Goal: Information Seeking & Learning: Find specific fact

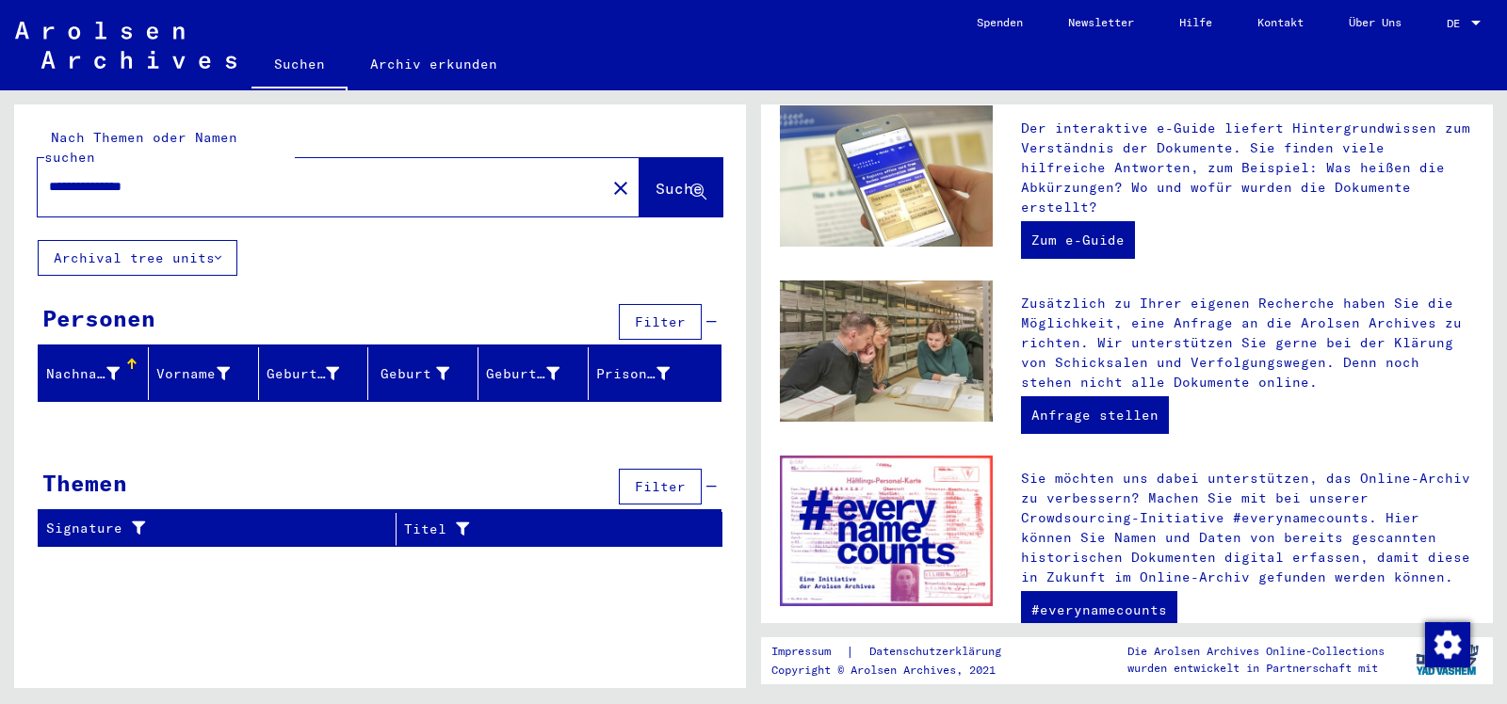
scroll to position [626, 0]
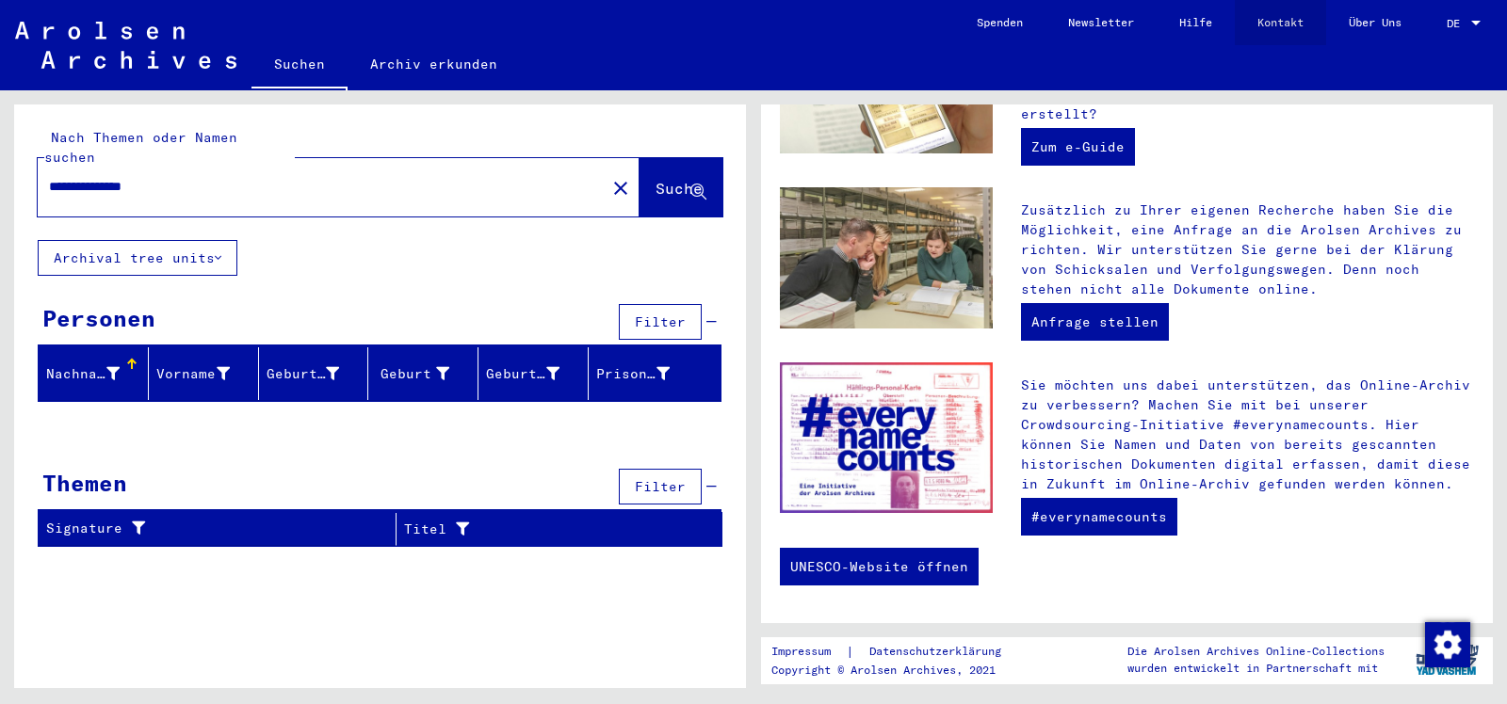
click at [1274, 19] on link "Kontakt" at bounding box center [1280, 22] width 91 height 45
drag, startPoint x: 183, startPoint y: 165, endPoint x: 0, endPoint y: 182, distance: 183.5
click at [49, 182] on input "**********" at bounding box center [316, 187] width 534 height 20
click at [646, 158] on button "Suche" at bounding box center [680, 187] width 83 height 58
click at [1116, 316] on link "Anfrage stellen" at bounding box center [1095, 322] width 148 height 38
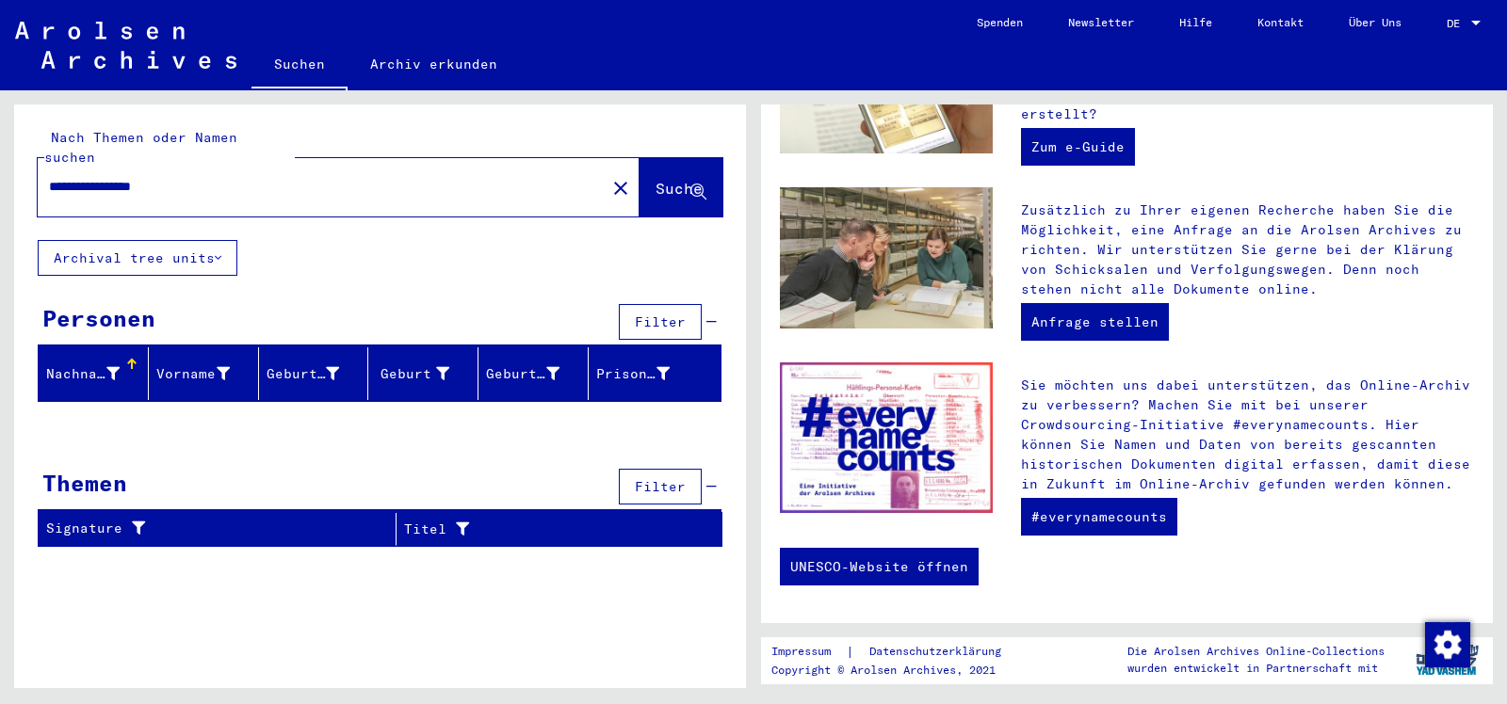
drag, startPoint x: 234, startPoint y: 168, endPoint x: 0, endPoint y: 196, distance: 235.3
click at [49, 196] on input "**********" at bounding box center [316, 187] width 534 height 20
type input "*********"
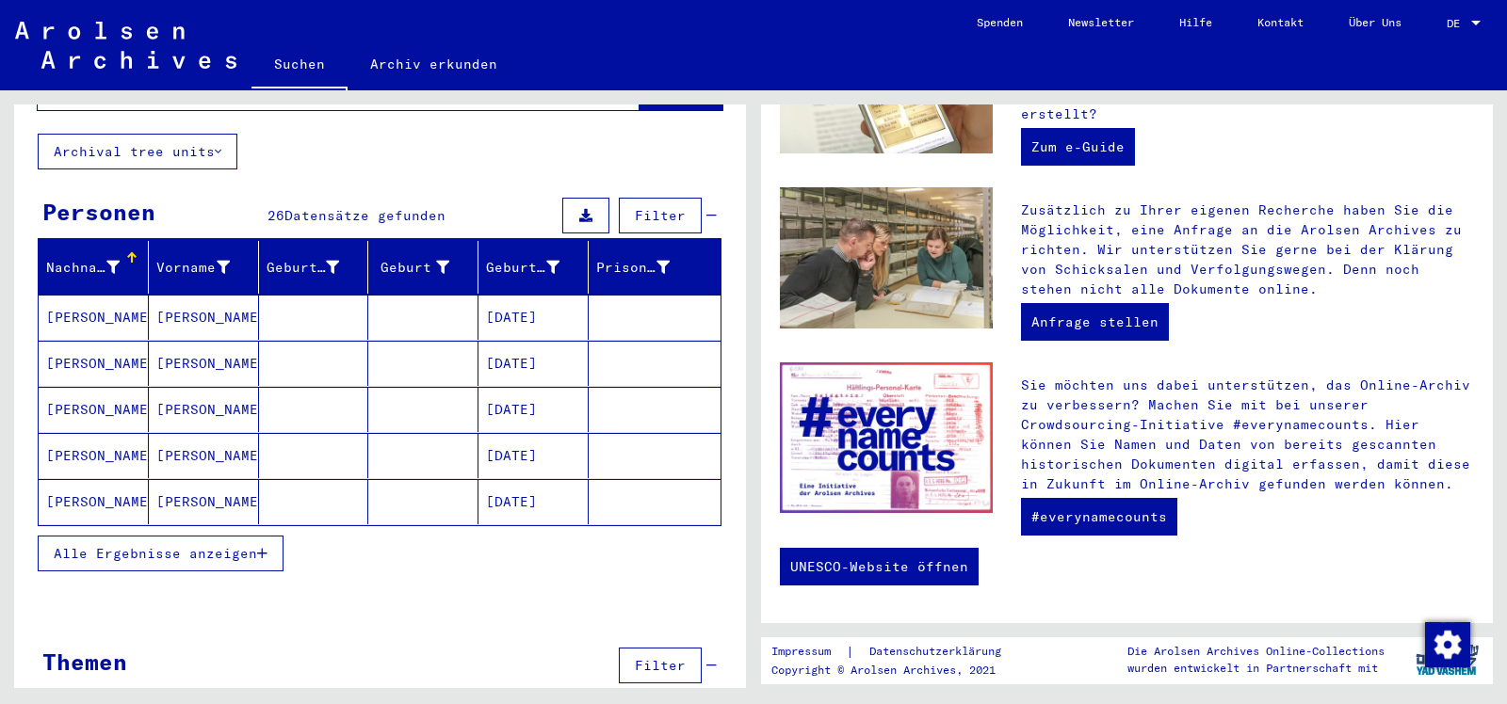
scroll to position [121, 0]
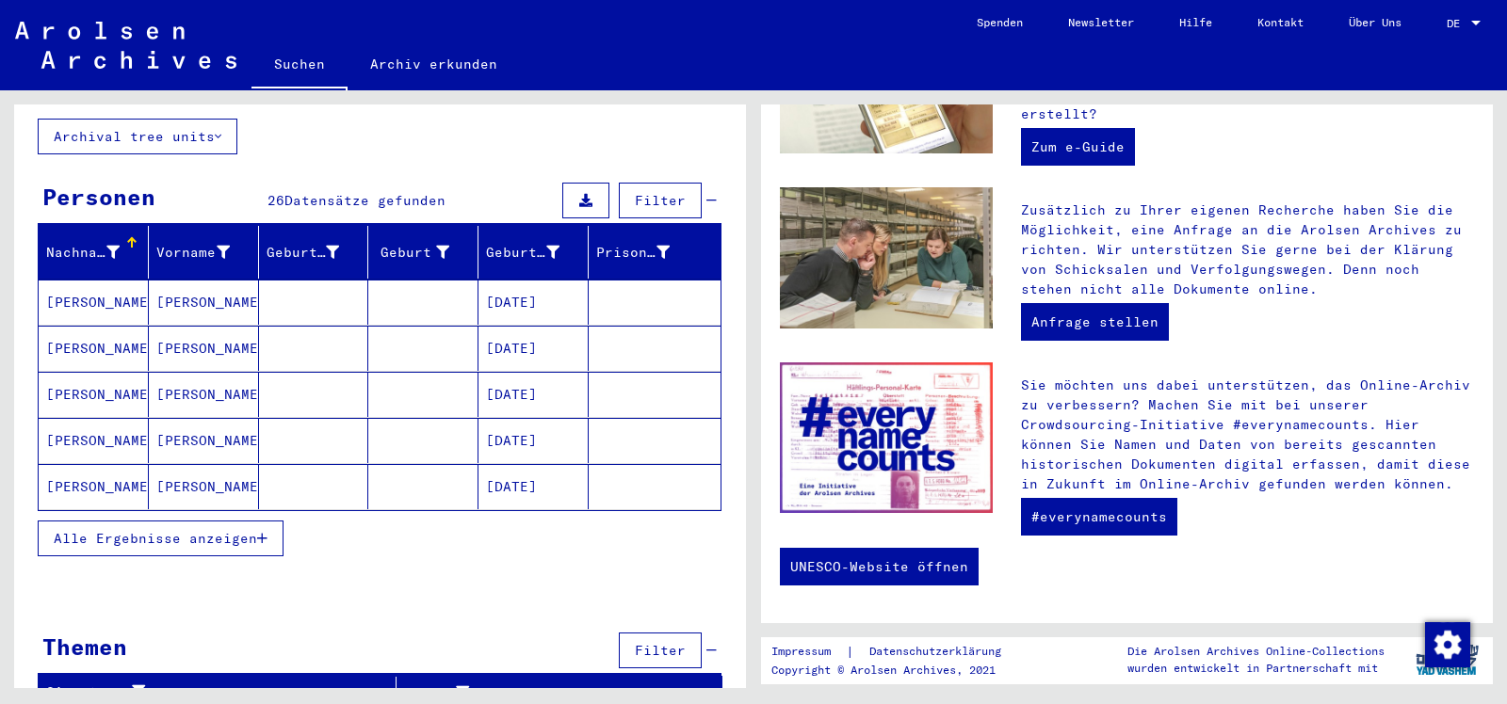
click at [271, 521] on button "Alle Ergebnisse anzeigen" at bounding box center [161, 539] width 246 height 36
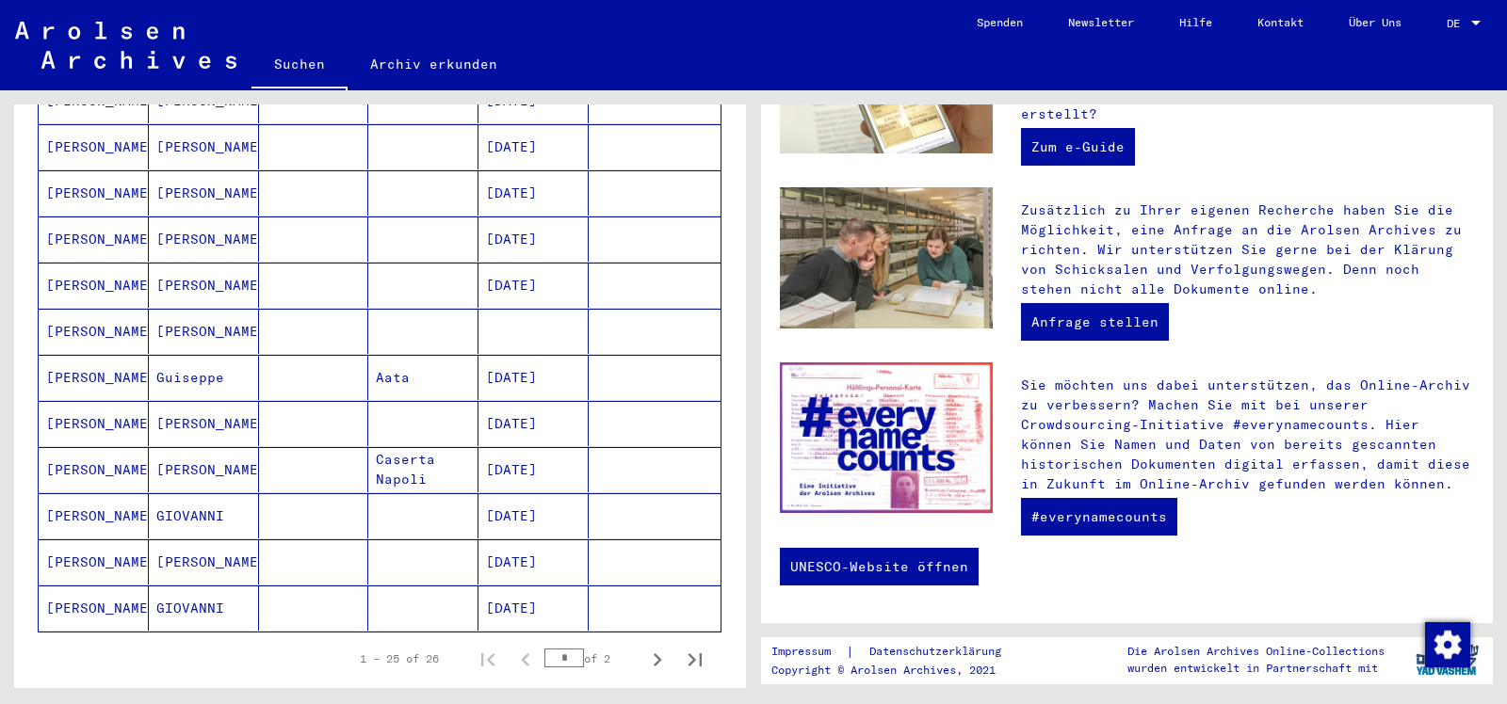
scroll to position [930, 0]
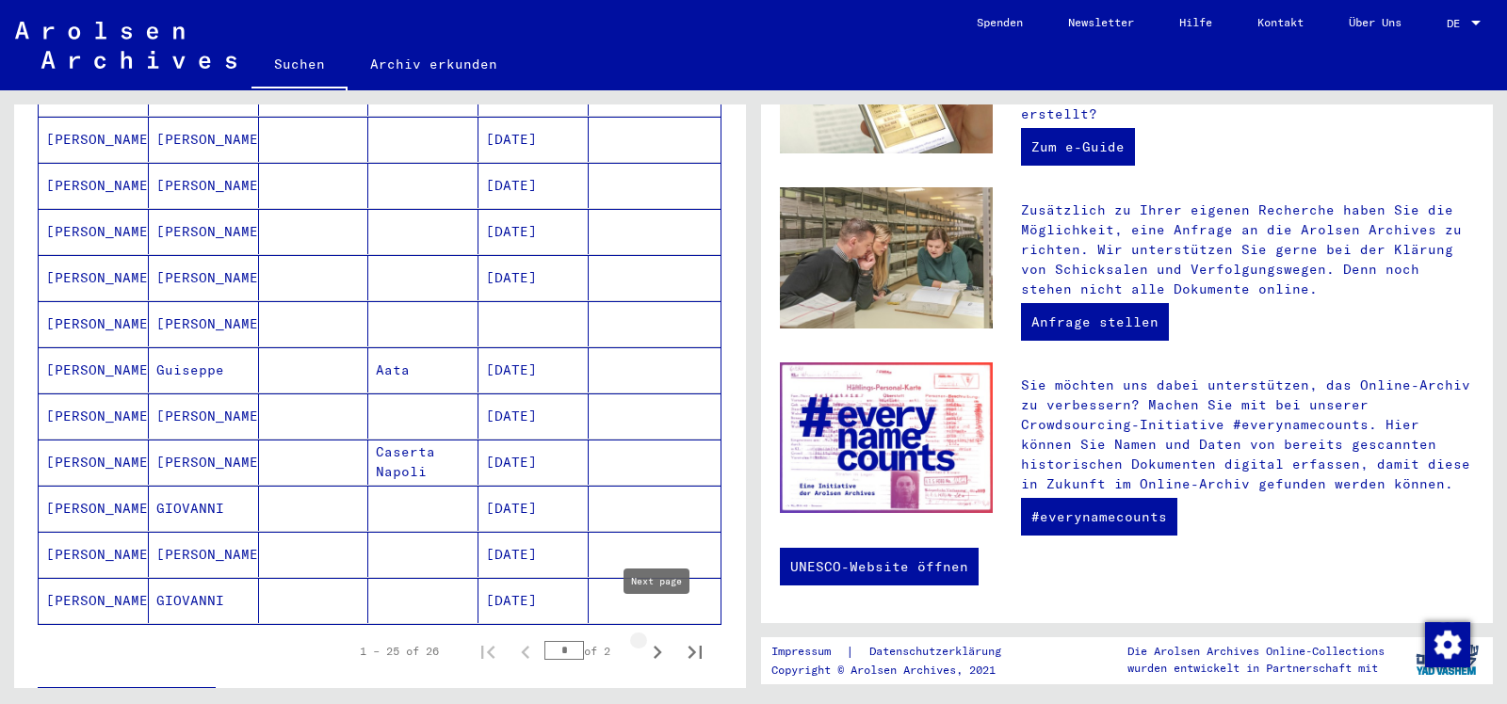
click at [664, 639] on icon "Next page" at bounding box center [657, 652] width 26 height 26
type input "*"
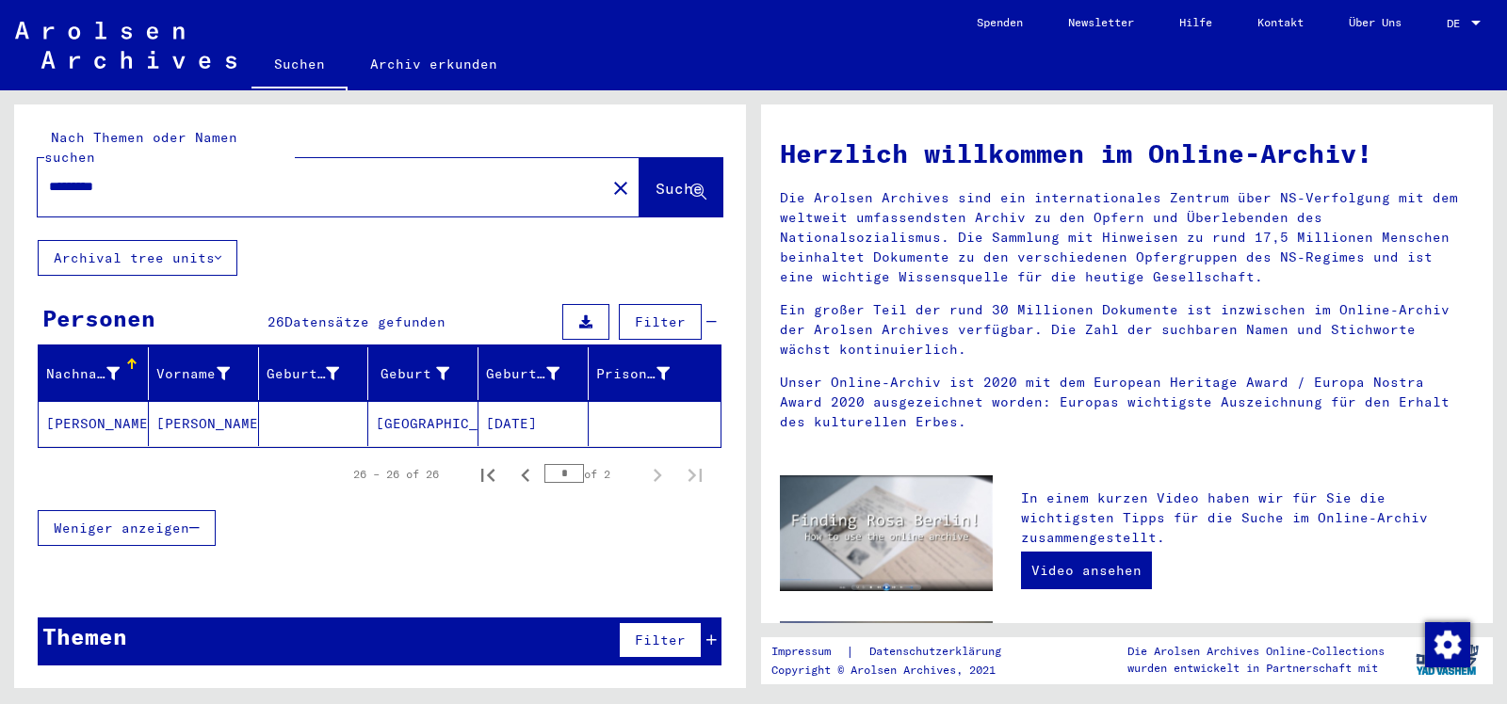
scroll to position [0, 0]
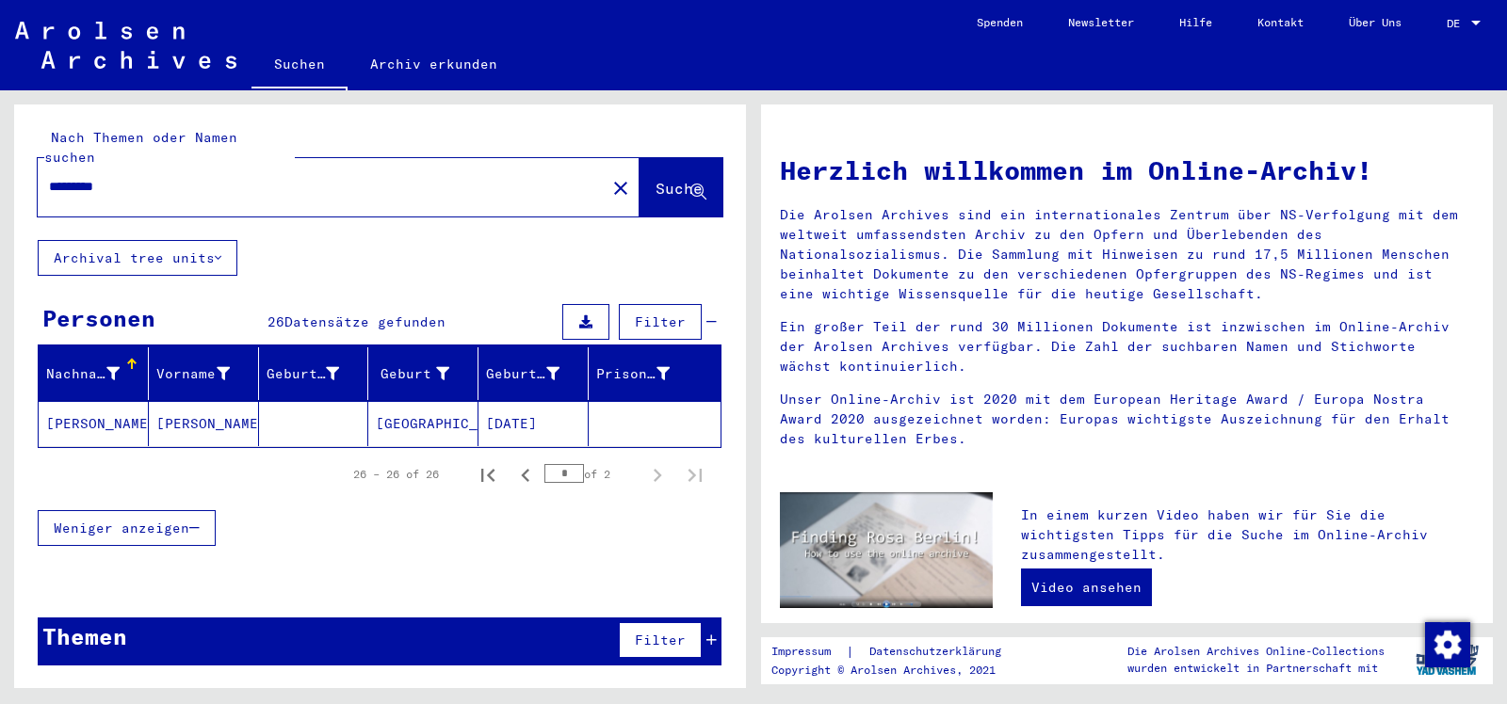
drag, startPoint x: 133, startPoint y: 170, endPoint x: 0, endPoint y: 154, distance: 133.7
click at [49, 177] on input "*********" at bounding box center [316, 187] width 534 height 20
type input "**********"
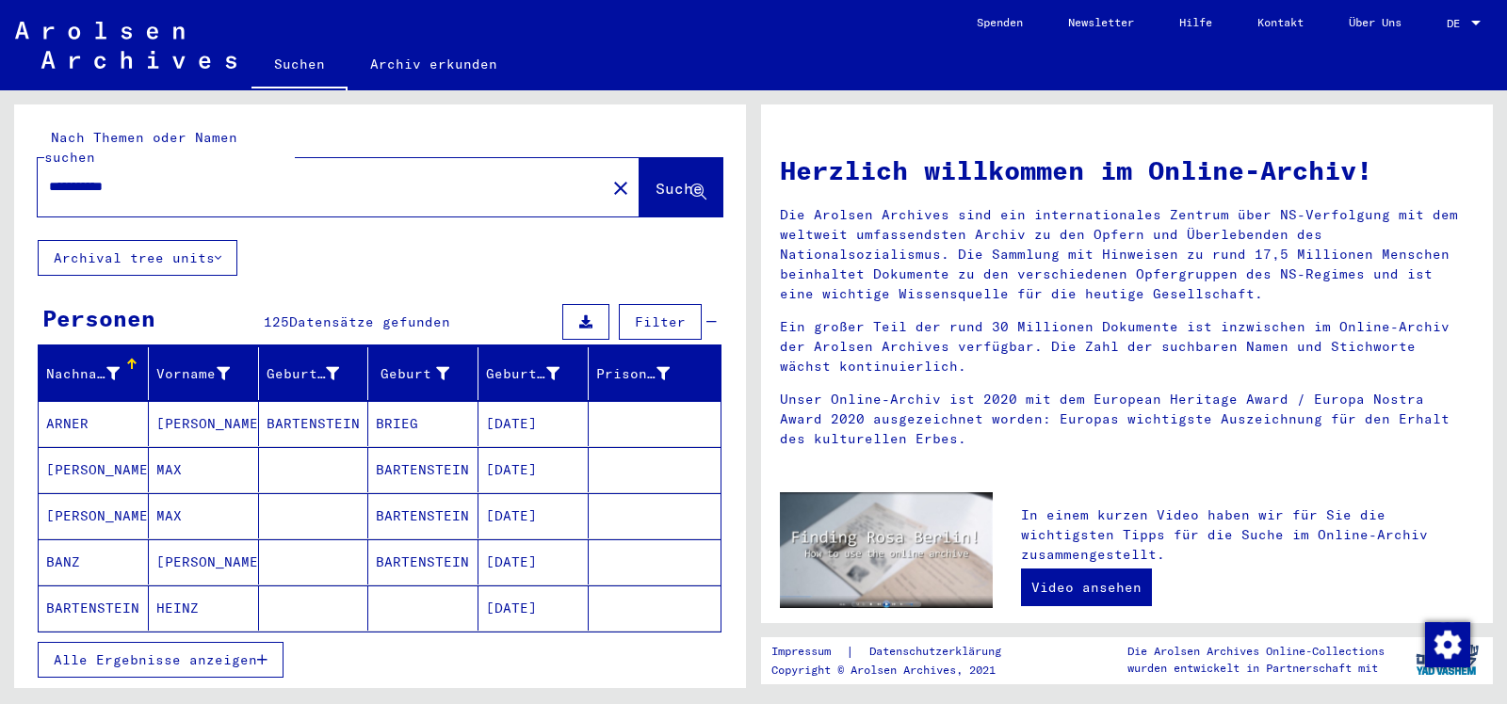
click at [175, 642] on button "Alle Ergebnisse anzeigen" at bounding box center [161, 660] width 246 height 36
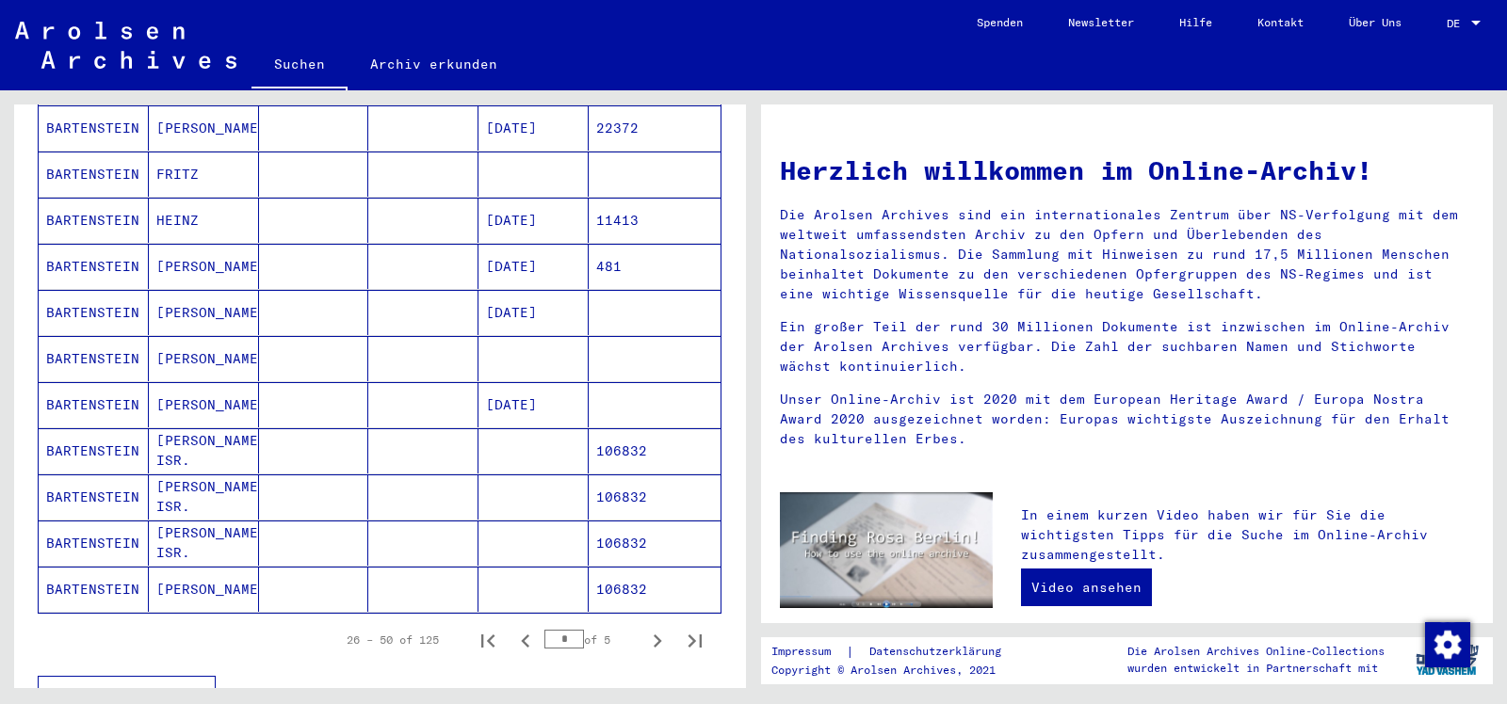
scroll to position [982, 0]
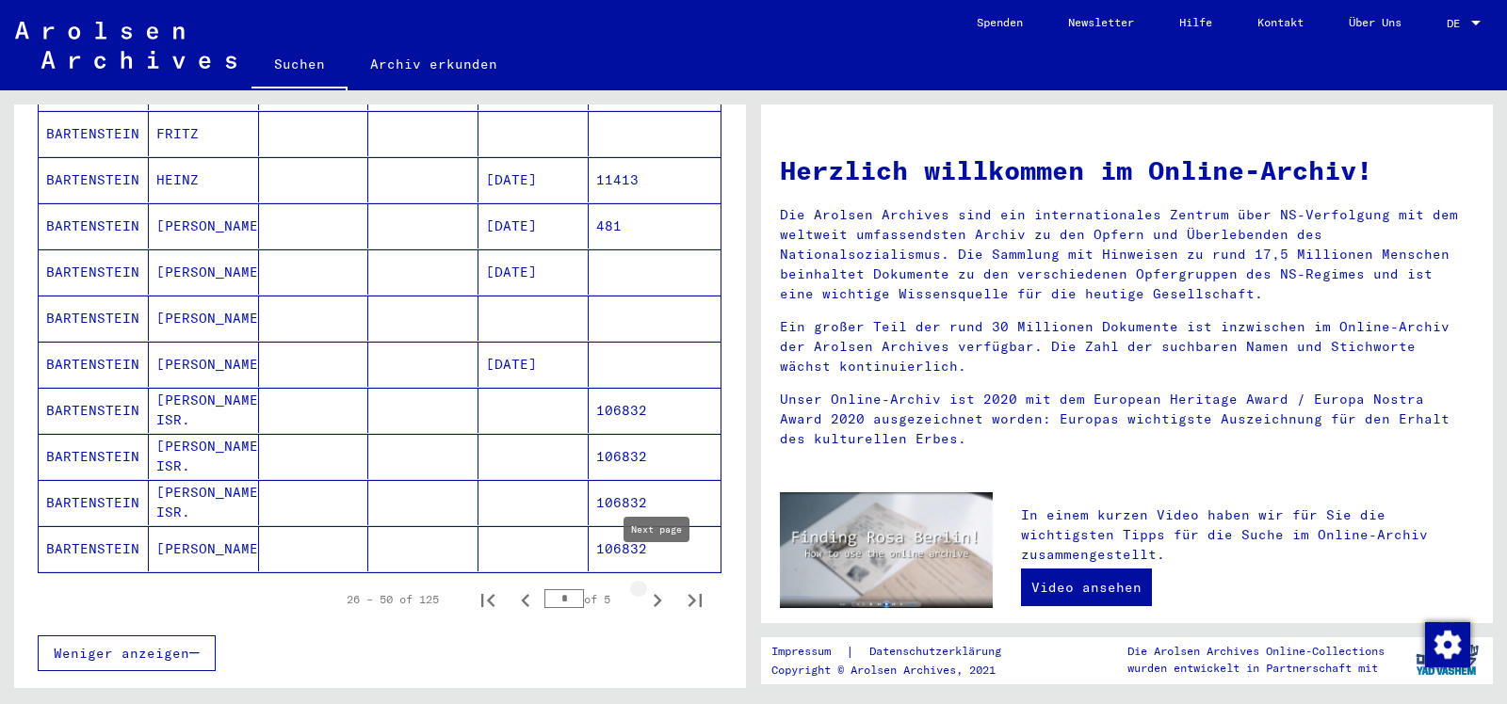
click at [658, 594] on icon "Next page" at bounding box center [658, 600] width 8 height 13
type input "*"
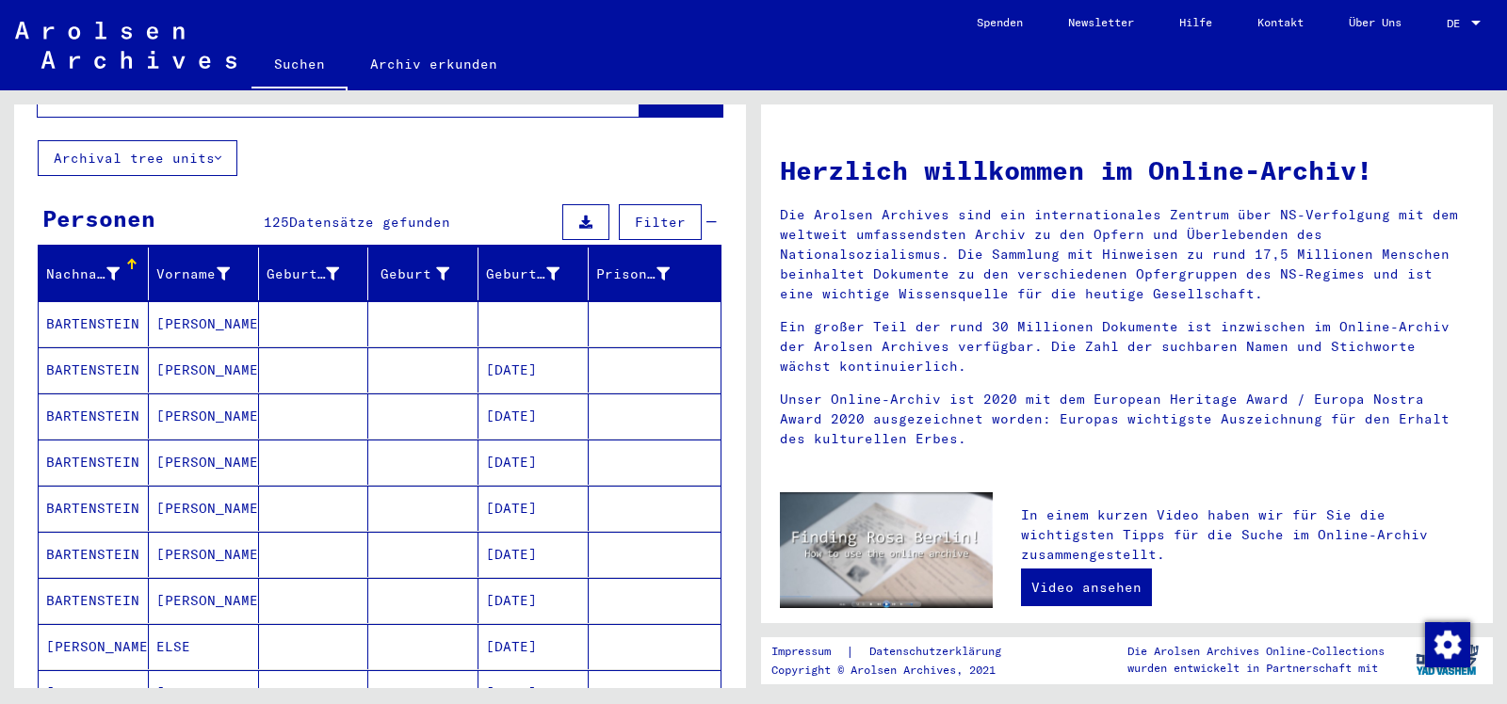
scroll to position [103, 0]
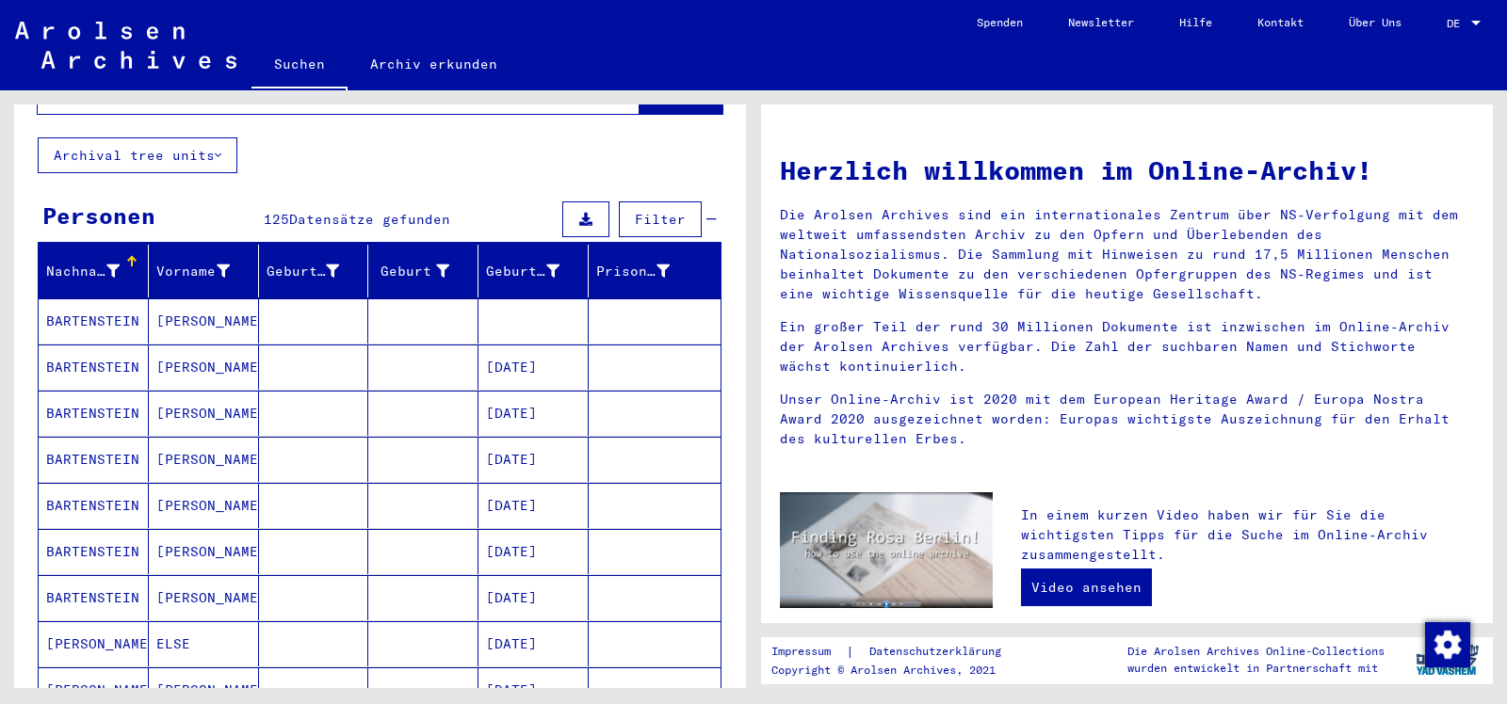
click at [123, 303] on mat-cell "BARTENSTEIN" at bounding box center [94, 321] width 110 height 45
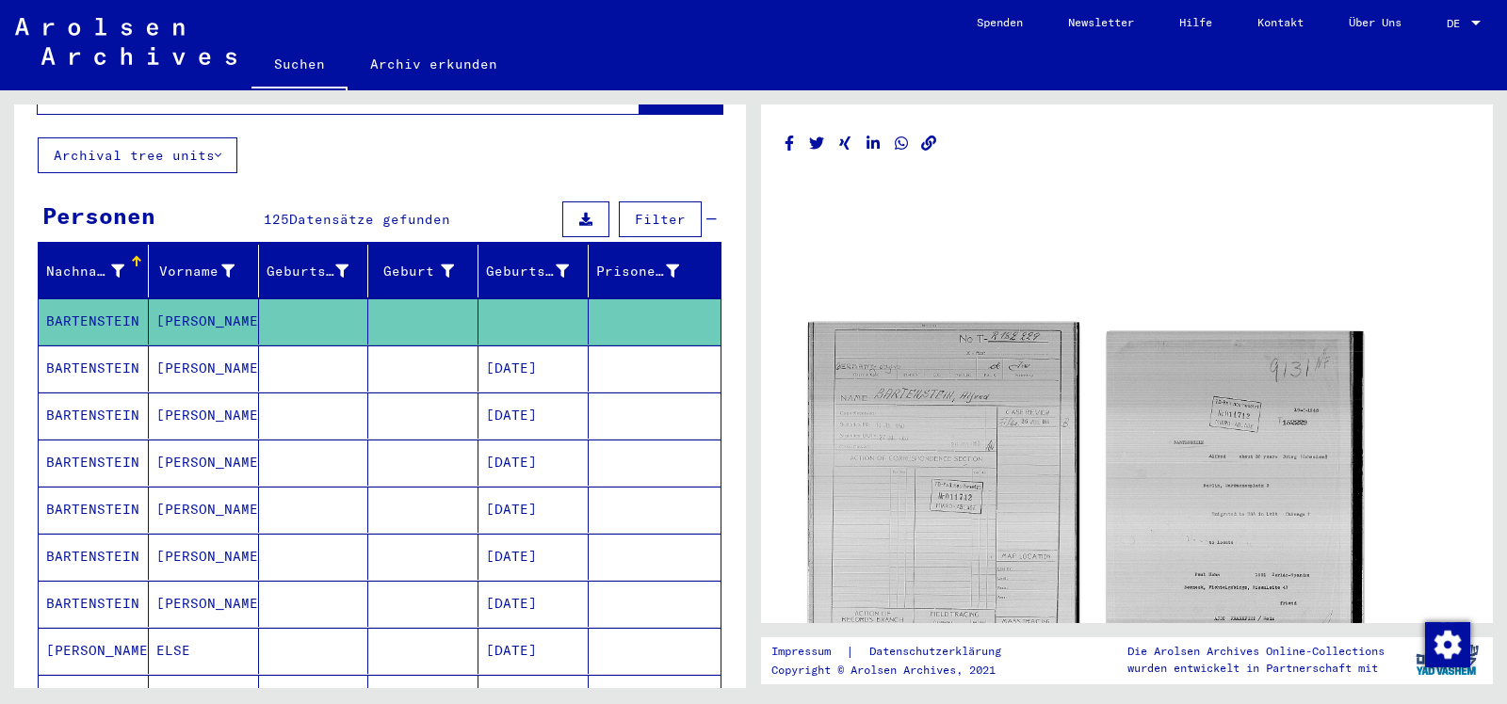
click at [959, 428] on img at bounding box center [943, 504] width 270 height 363
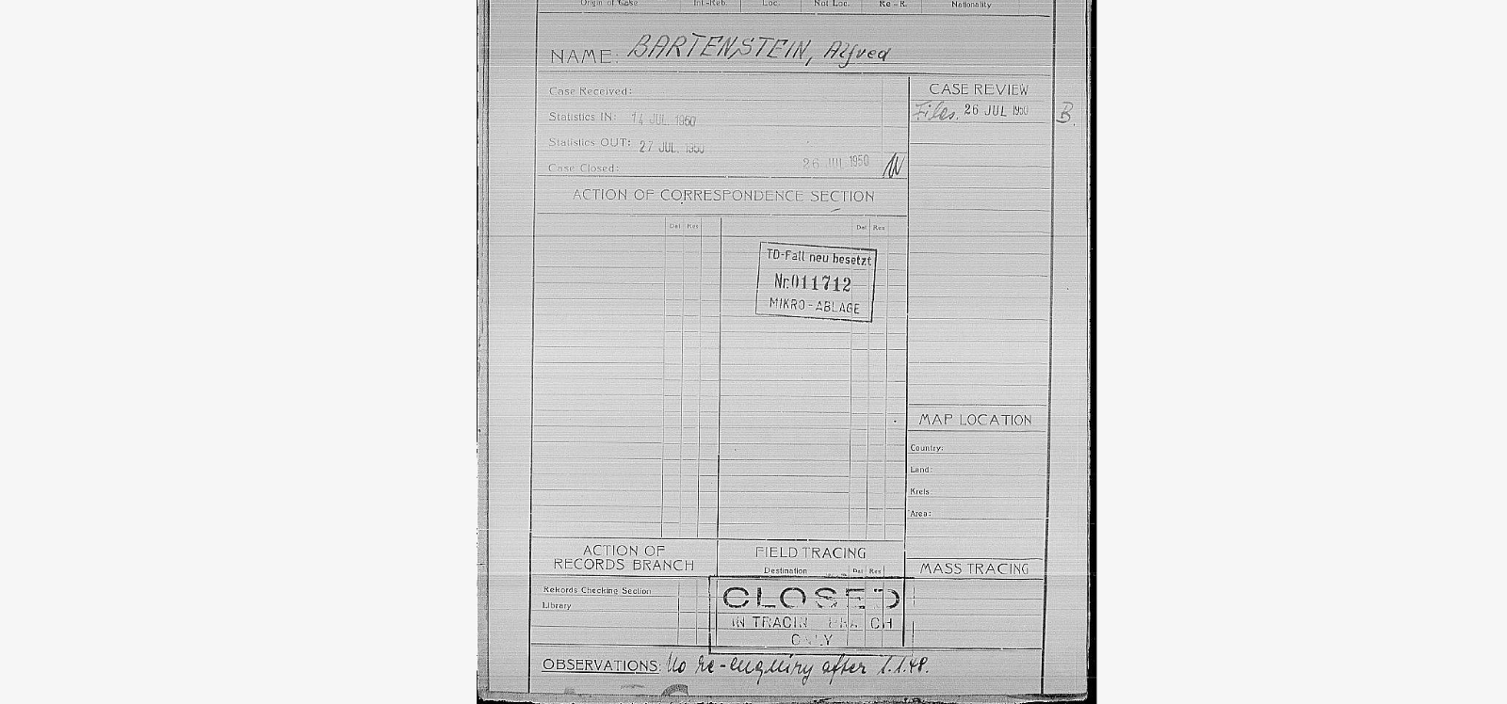
scroll to position [103, 0]
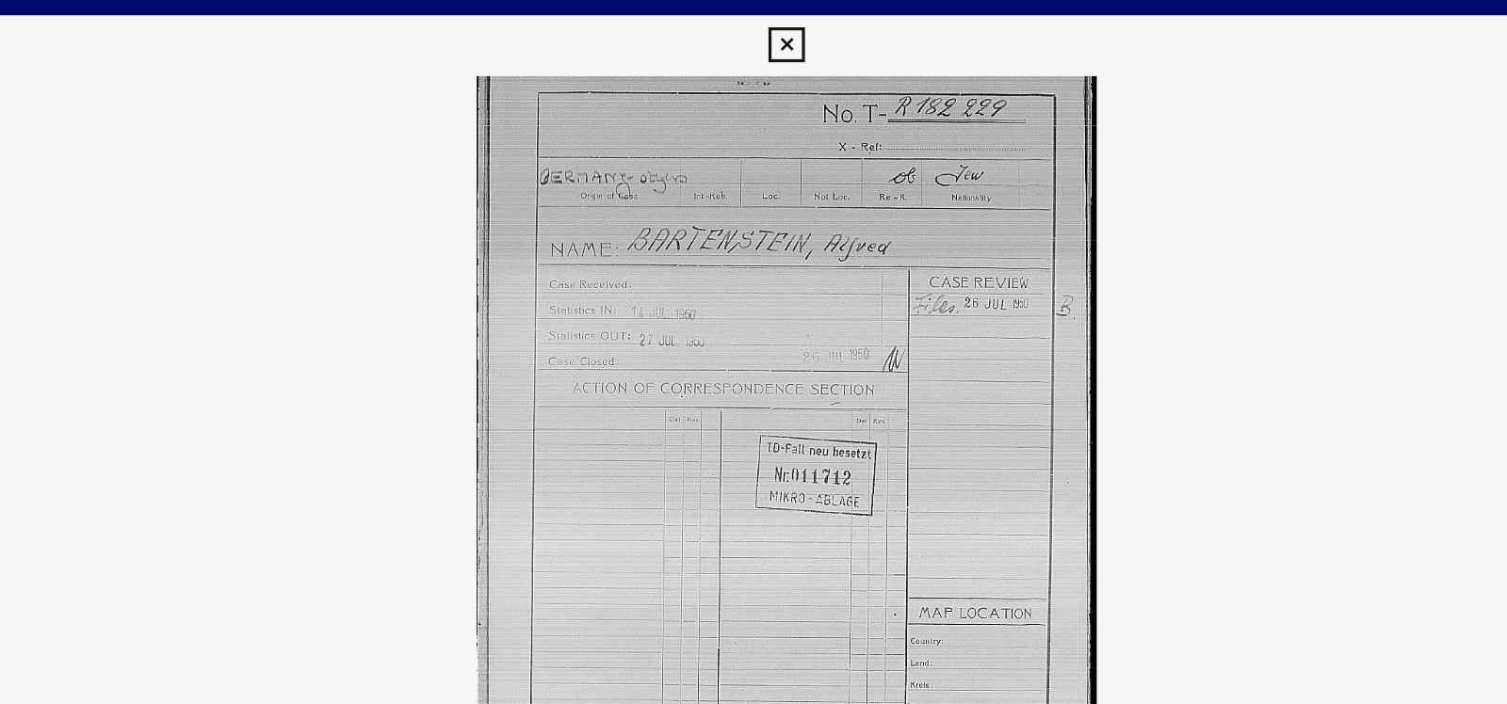
drag, startPoint x: 1196, startPoint y: 267, endPoint x: 1185, endPoint y: 70, distance: 197.1
click at [1185, 70] on img at bounding box center [753, 305] width 1077 height 516
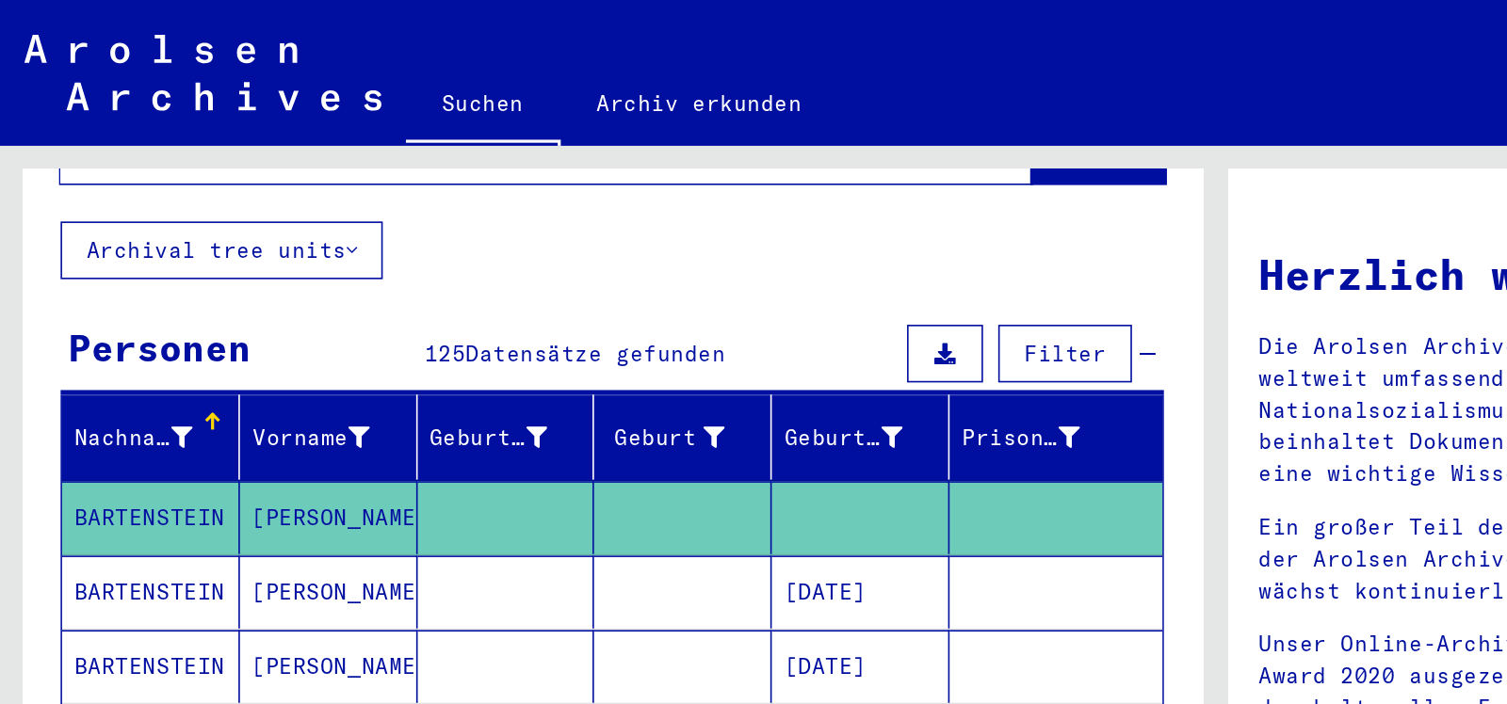
click at [525, 347] on mat-cell "[DATE]" at bounding box center [533, 367] width 110 height 45
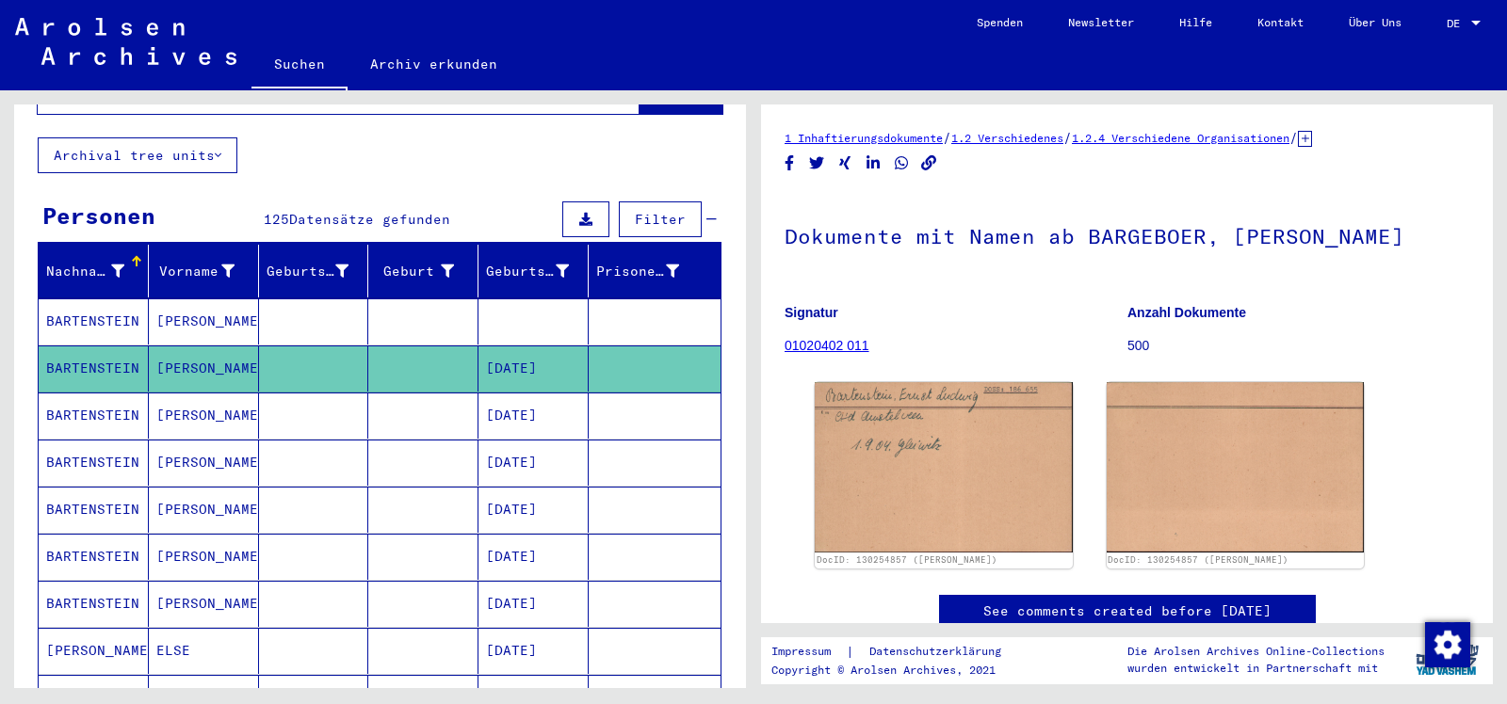
click at [130, 393] on mat-cell "BARTENSTEIN" at bounding box center [94, 416] width 110 height 46
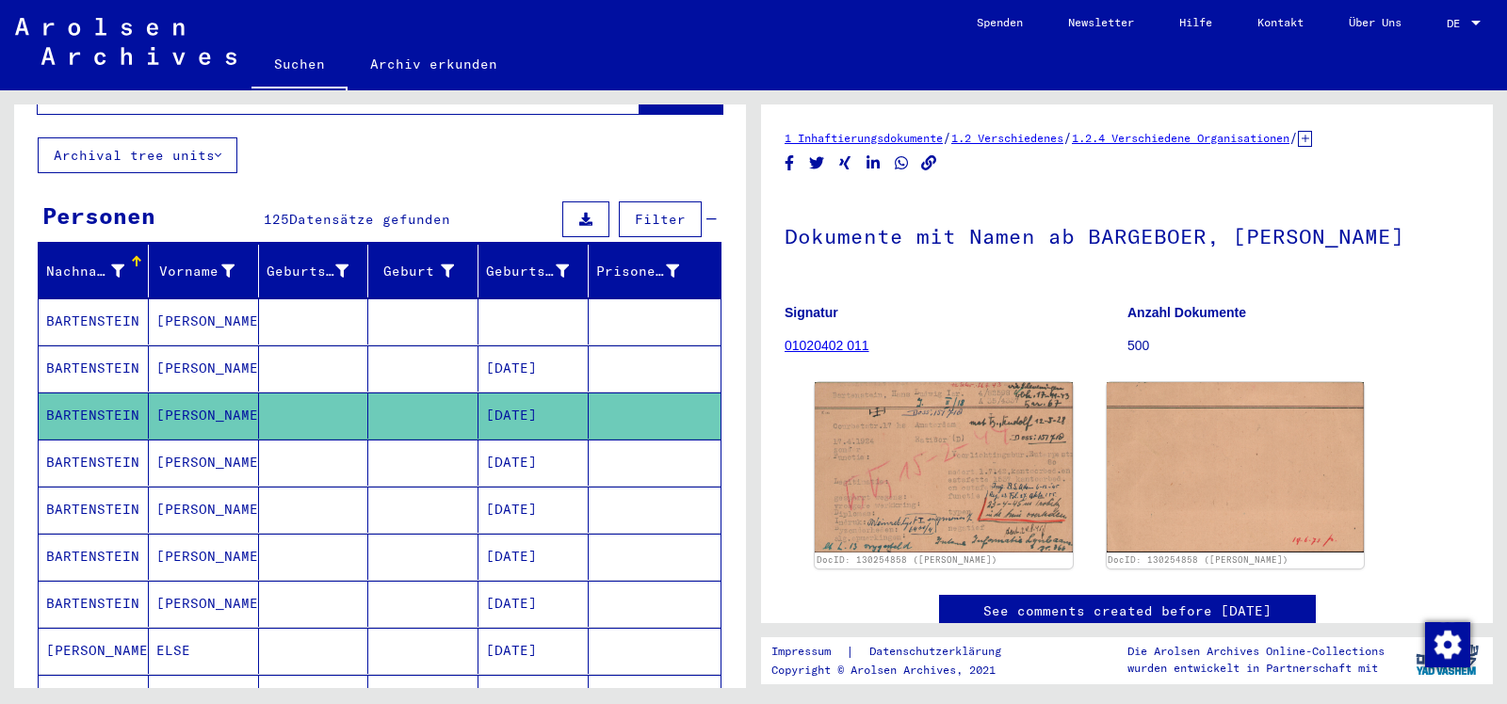
click at [213, 441] on mat-cell "[PERSON_NAME]" at bounding box center [204, 463] width 110 height 46
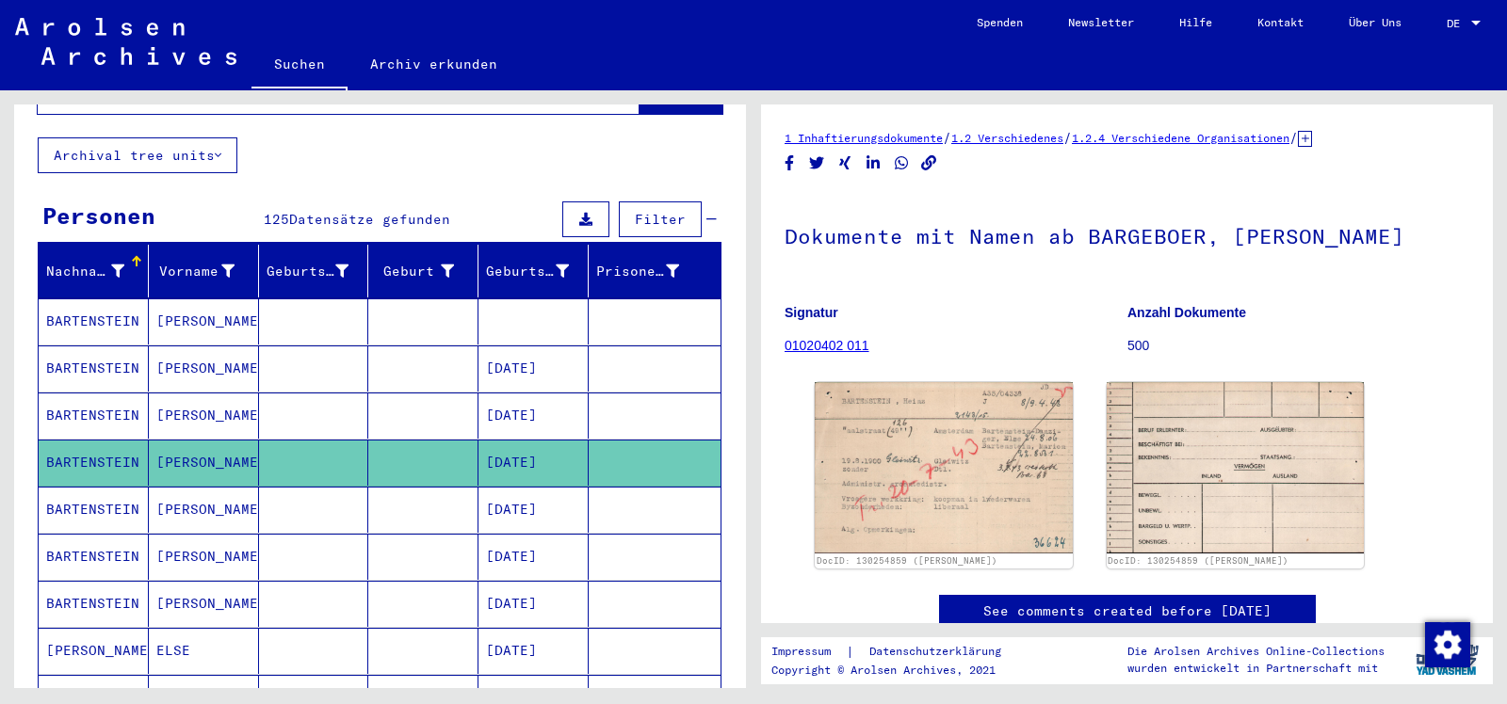
click at [207, 534] on mat-cell "[PERSON_NAME]" at bounding box center [204, 557] width 110 height 46
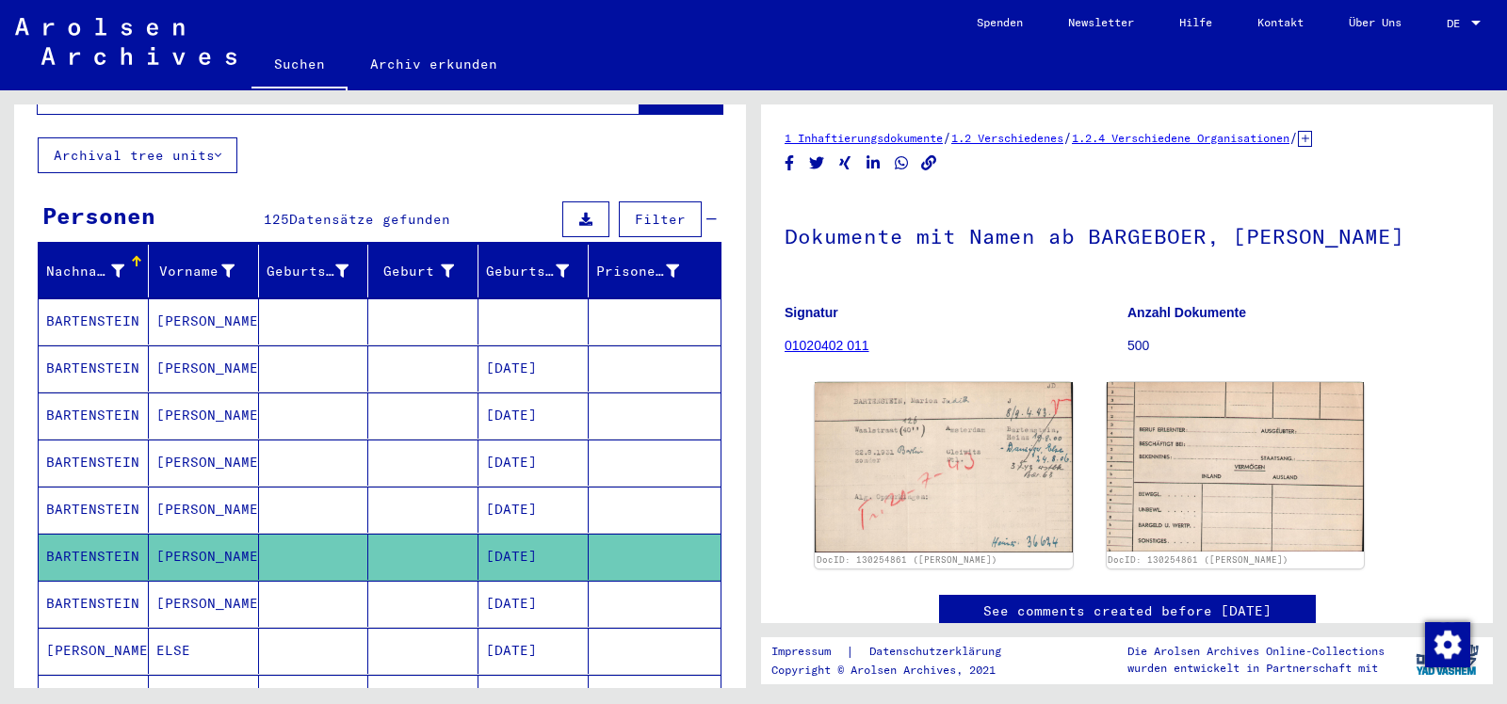
click at [226, 581] on mat-cell "[PERSON_NAME]" at bounding box center [204, 604] width 110 height 46
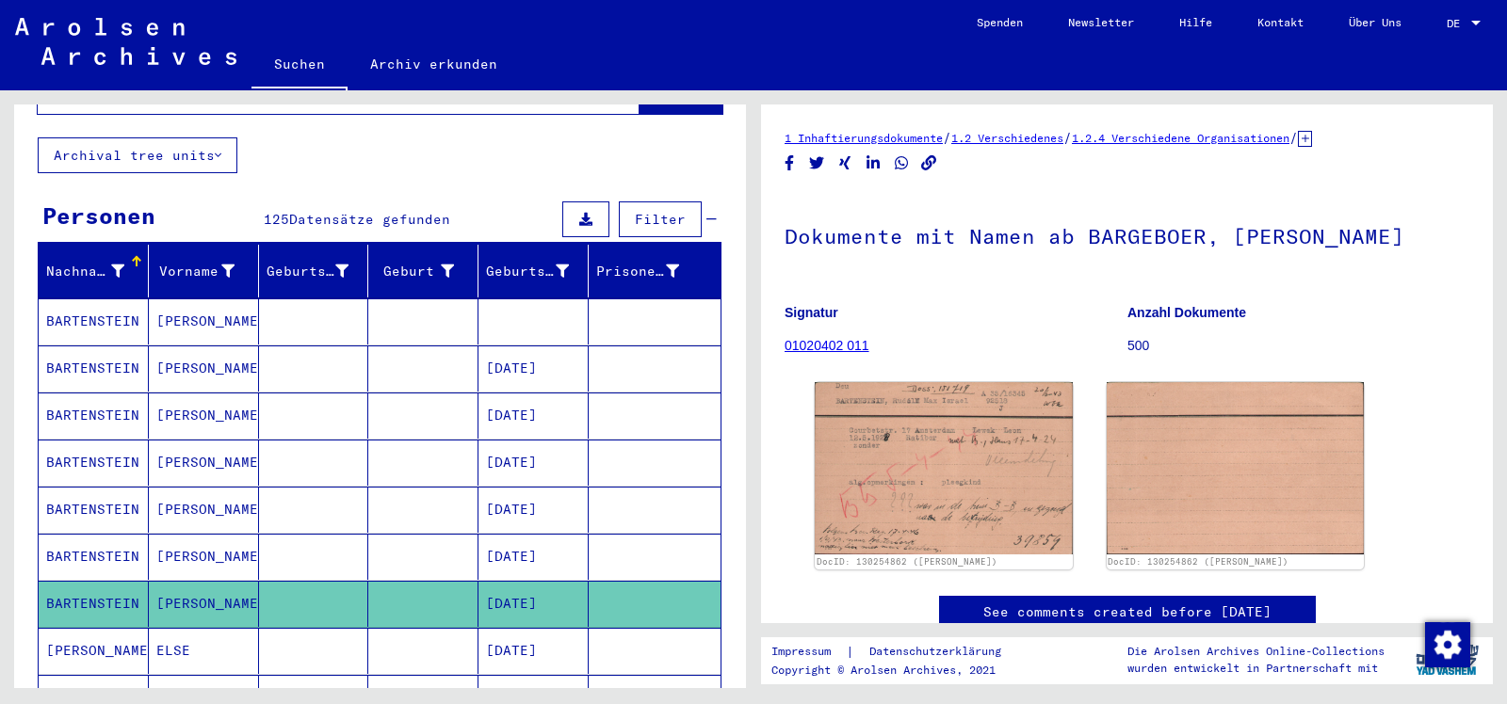
click at [135, 637] on mat-cell "[PERSON_NAME]" at bounding box center [94, 651] width 110 height 46
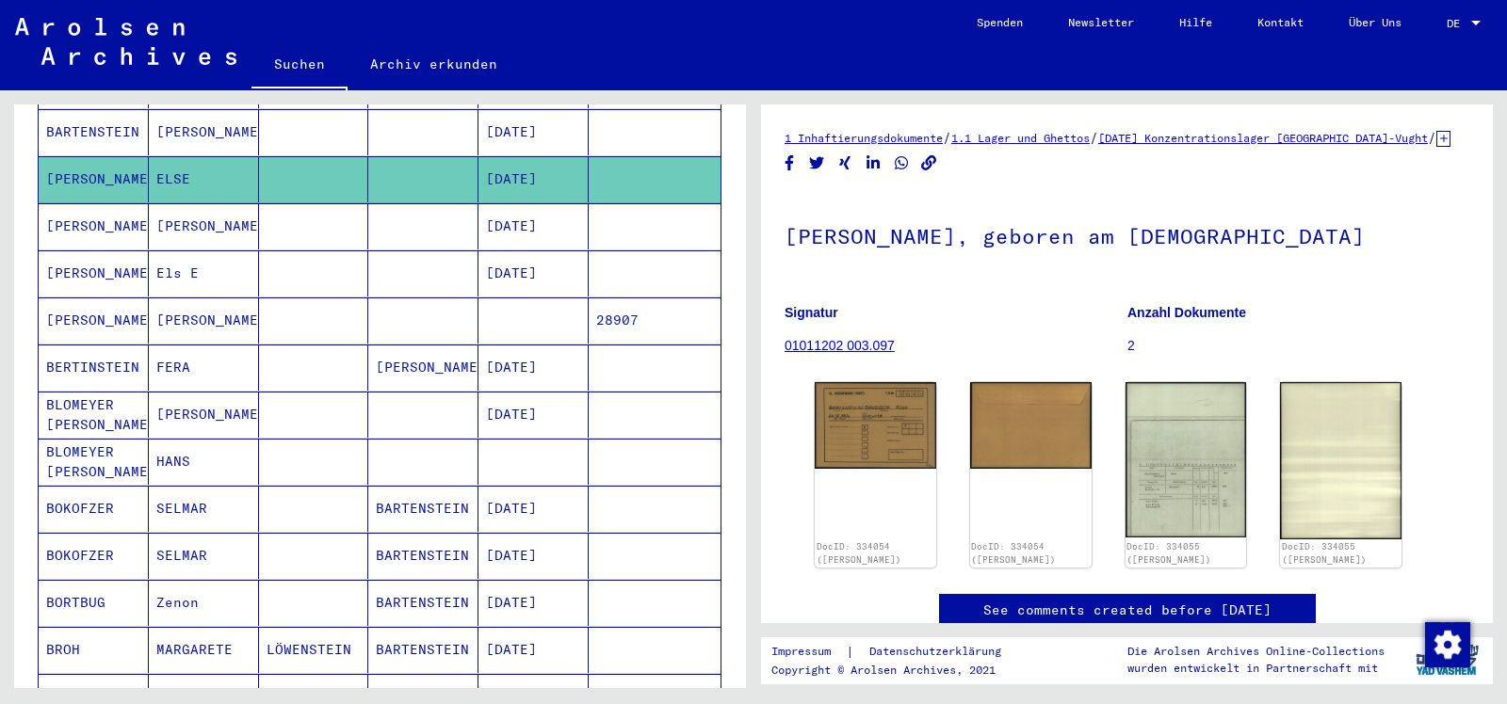
scroll to position [587, 0]
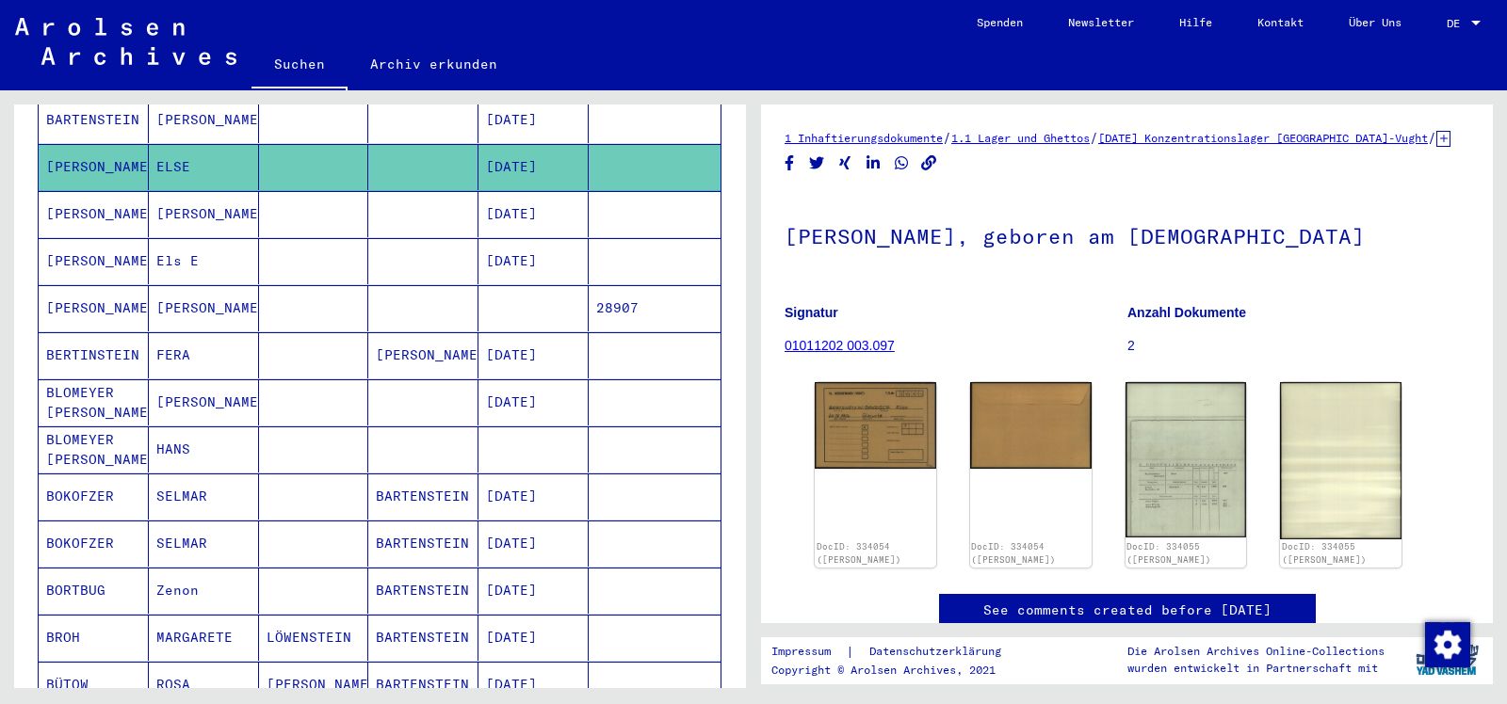
drag, startPoint x: 740, startPoint y: 257, endPoint x: 730, endPoint y: 416, distance: 159.5
click at [730, 416] on div "Nachname Vorname Geburtsname Geburt‏ Geburtsdatum Prisoner # [PERSON_NAME] [PER…" at bounding box center [380, 438] width 732 height 1354
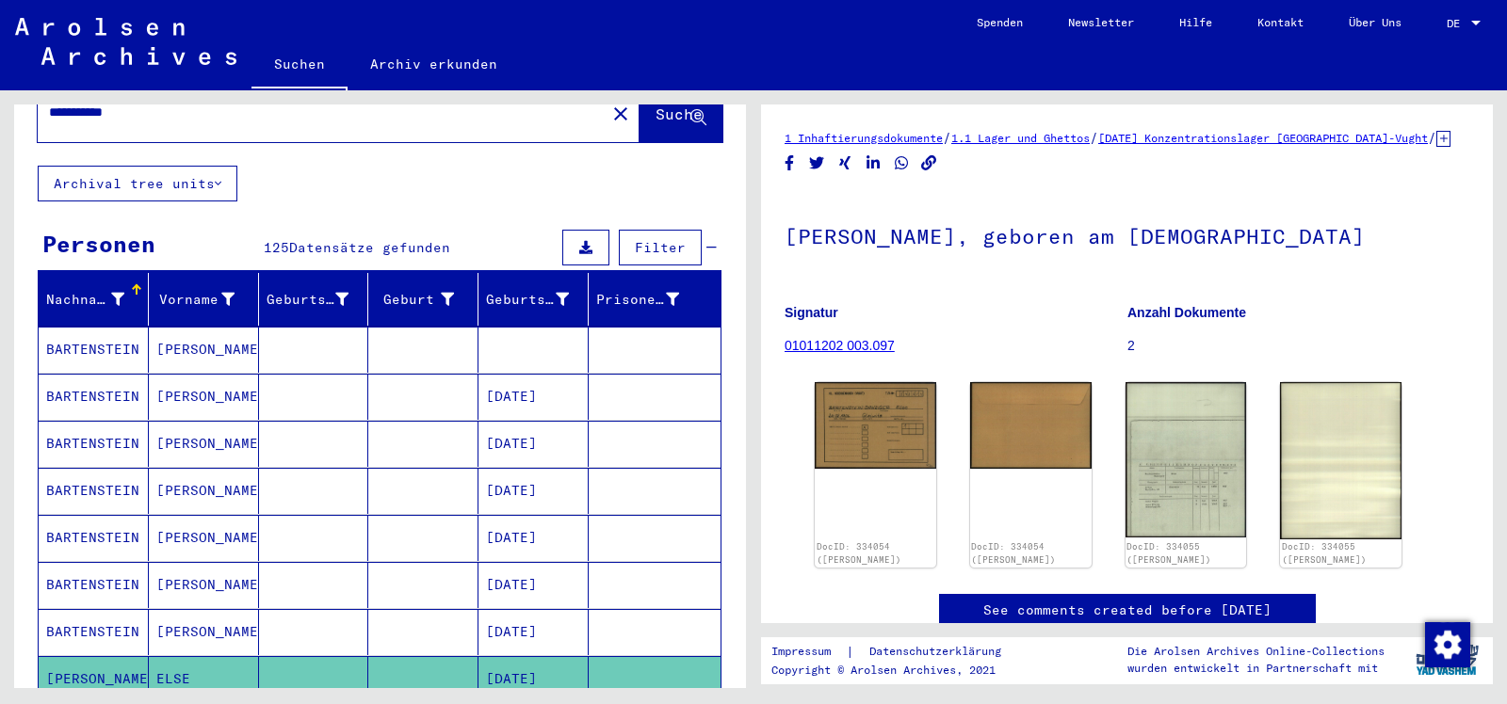
scroll to position [0, 0]
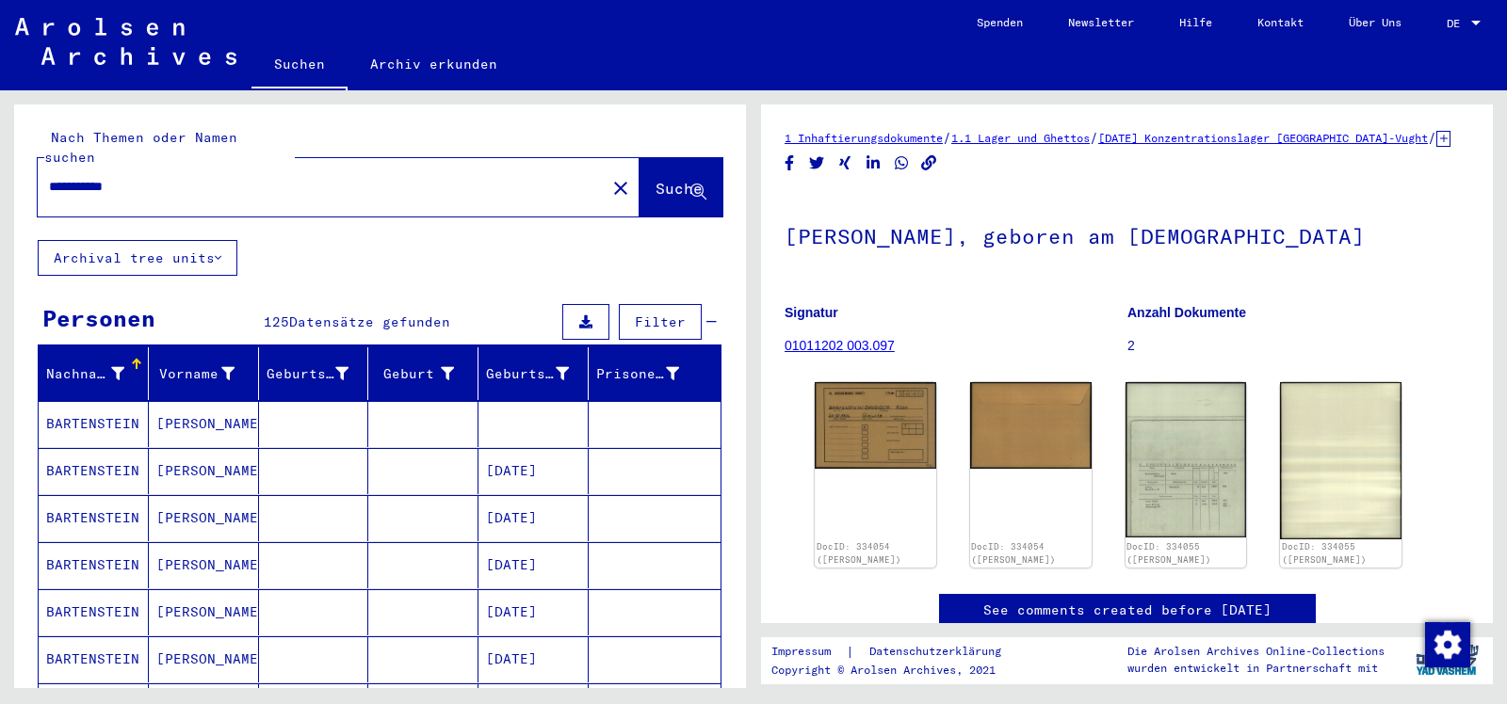
drag, startPoint x: 156, startPoint y: 165, endPoint x: 0, endPoint y: 199, distance: 160.0
click at [49, 197] on input "**********" at bounding box center [321, 187] width 545 height 20
type input "*******"
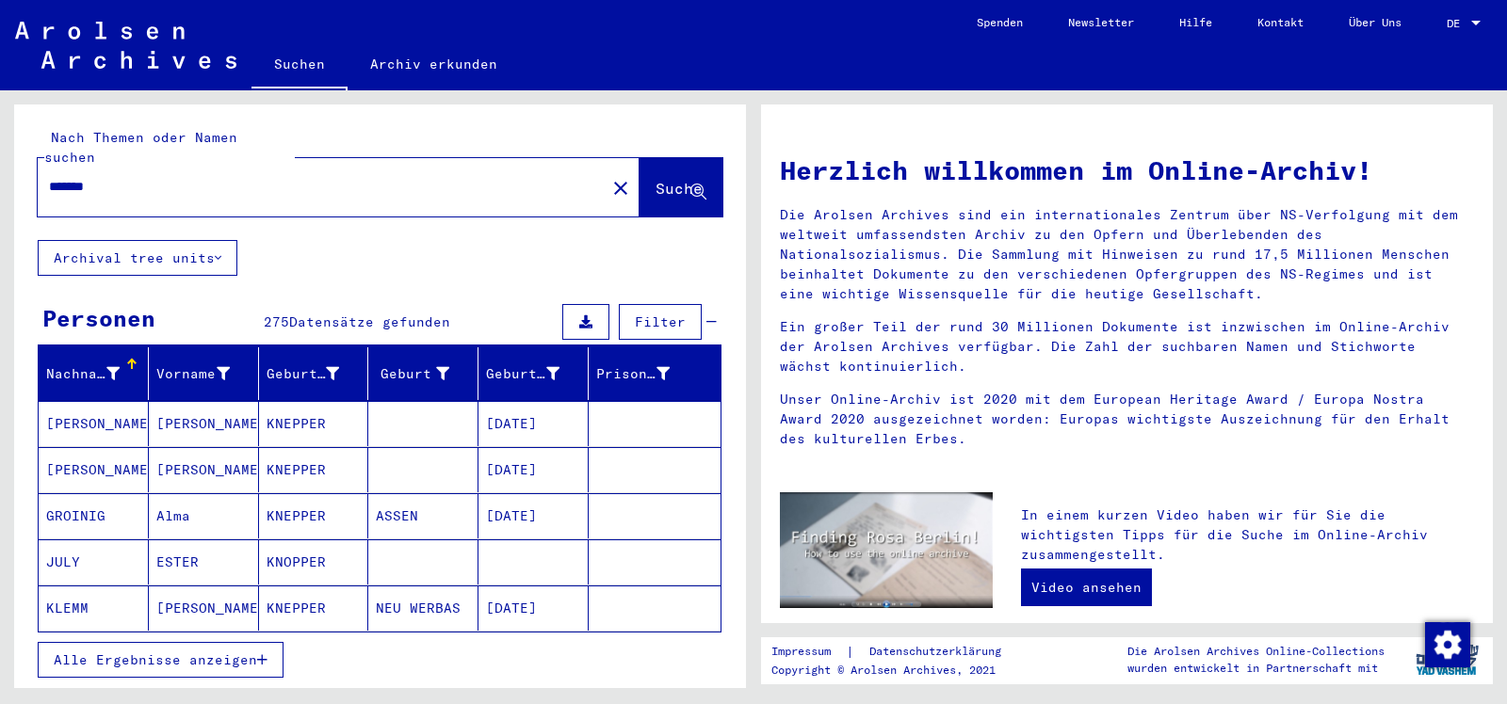
click at [317, 590] on mat-cell "KNEPPER" at bounding box center [314, 608] width 110 height 45
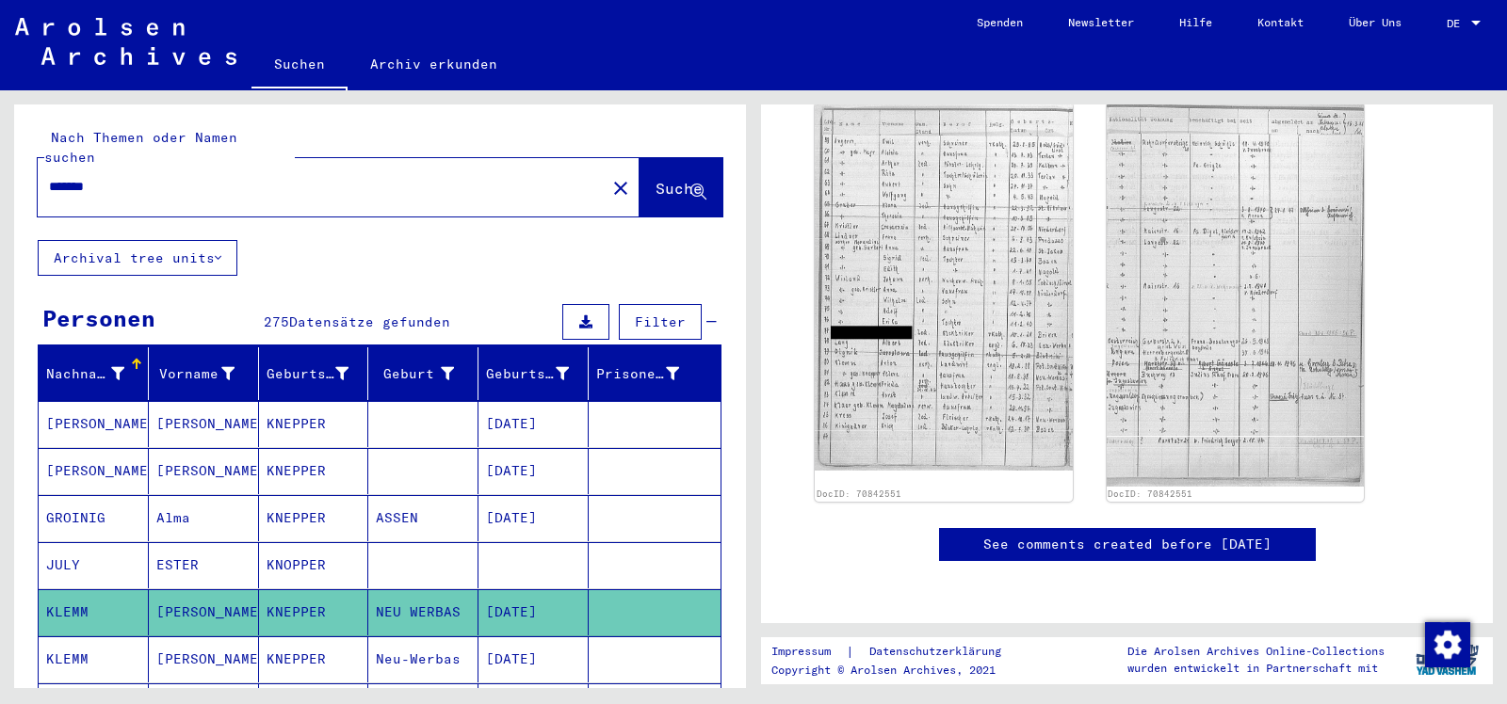
scroll to position [666, 0]
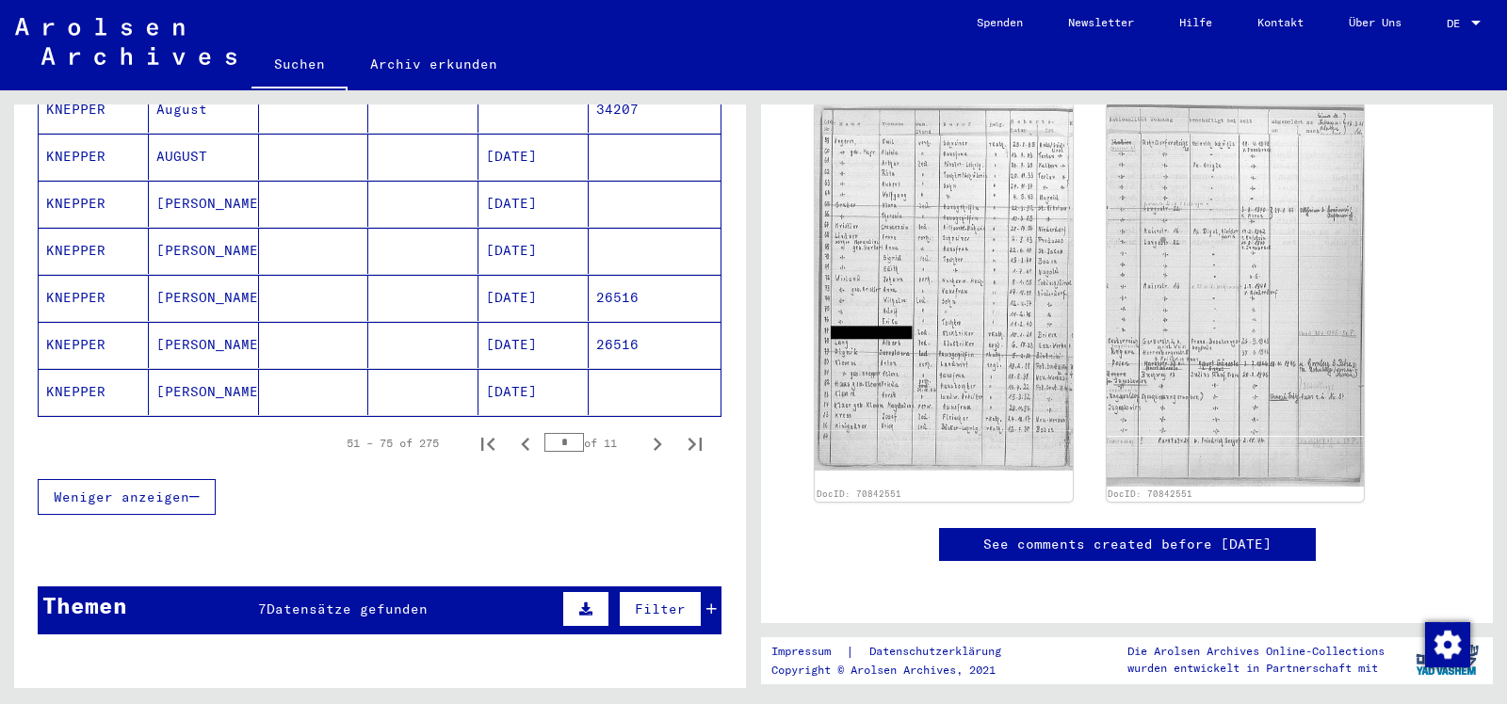
scroll to position [1168, 0]
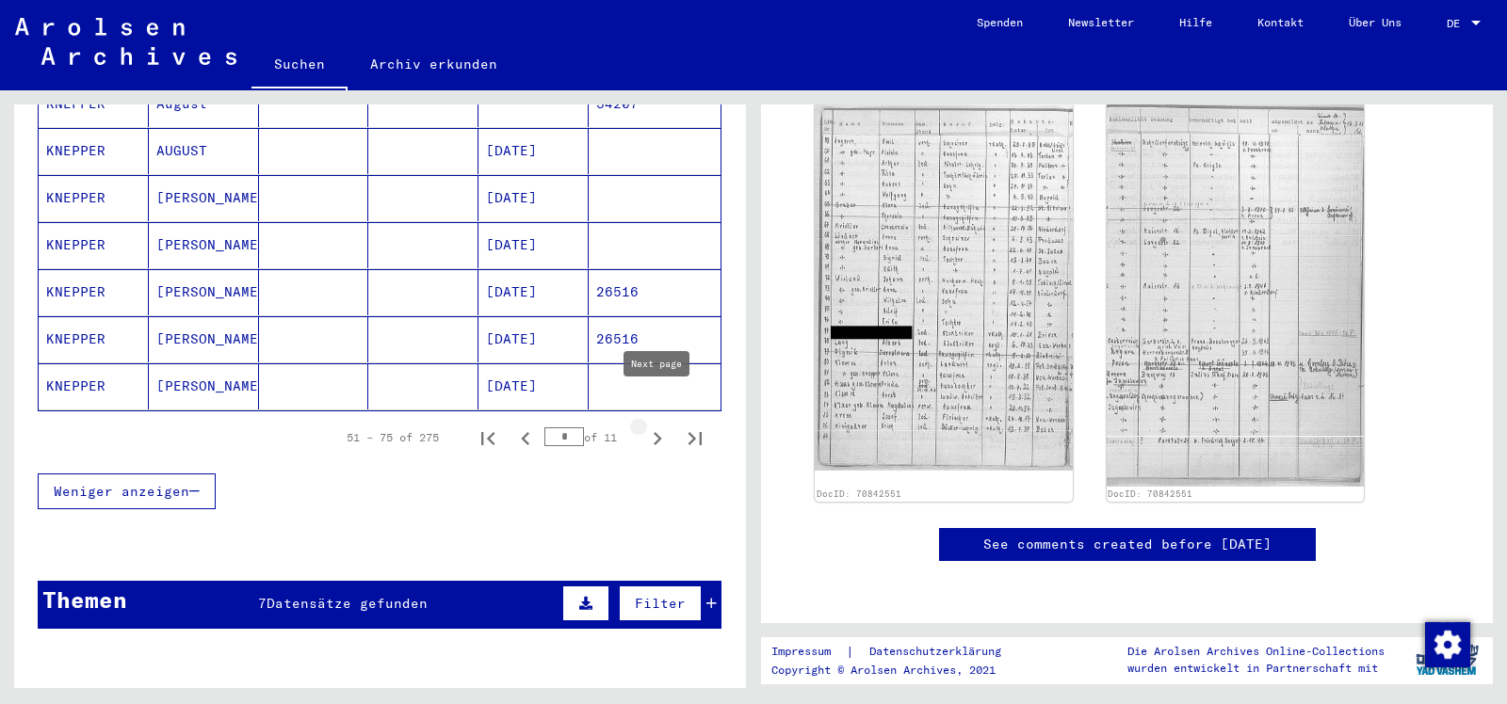
click at [659, 432] on icon "Next page" at bounding box center [658, 438] width 8 height 13
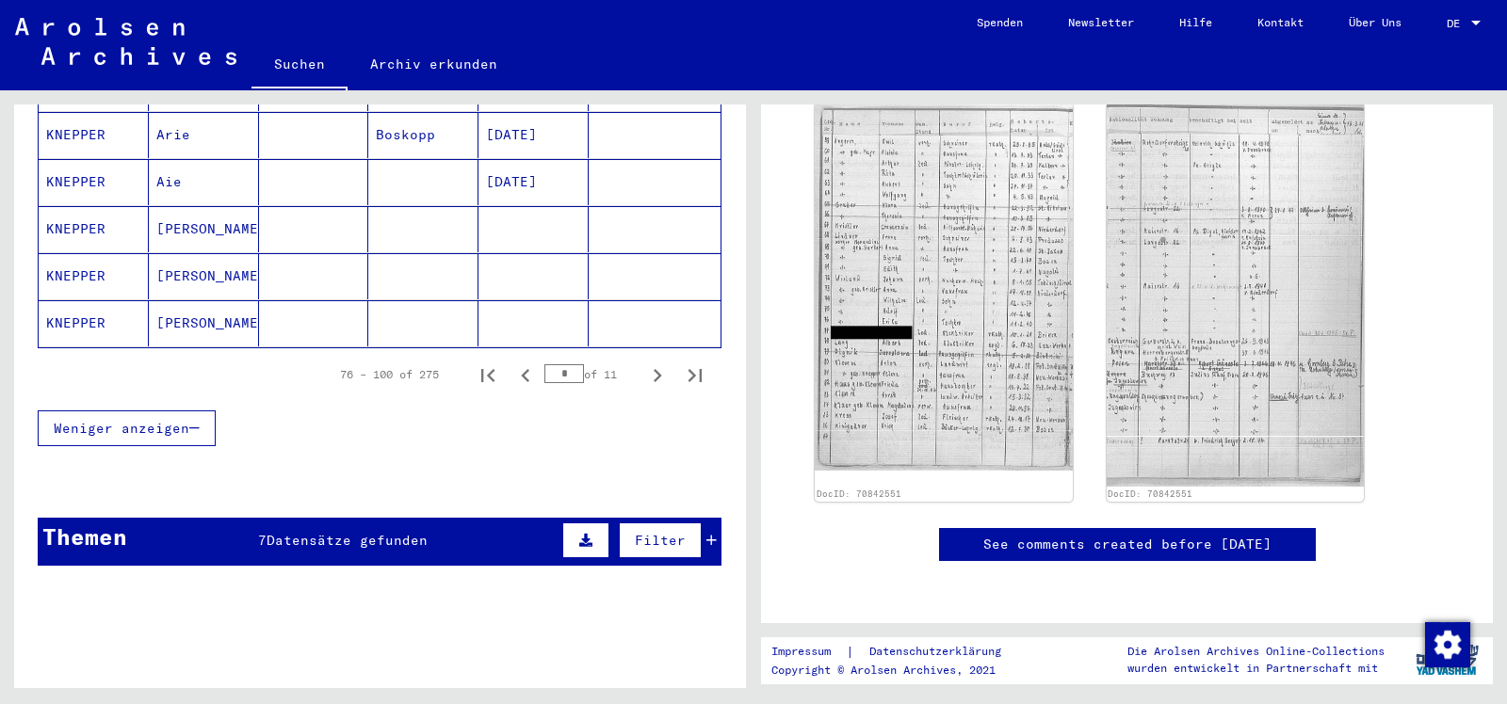
scroll to position [1263, 0]
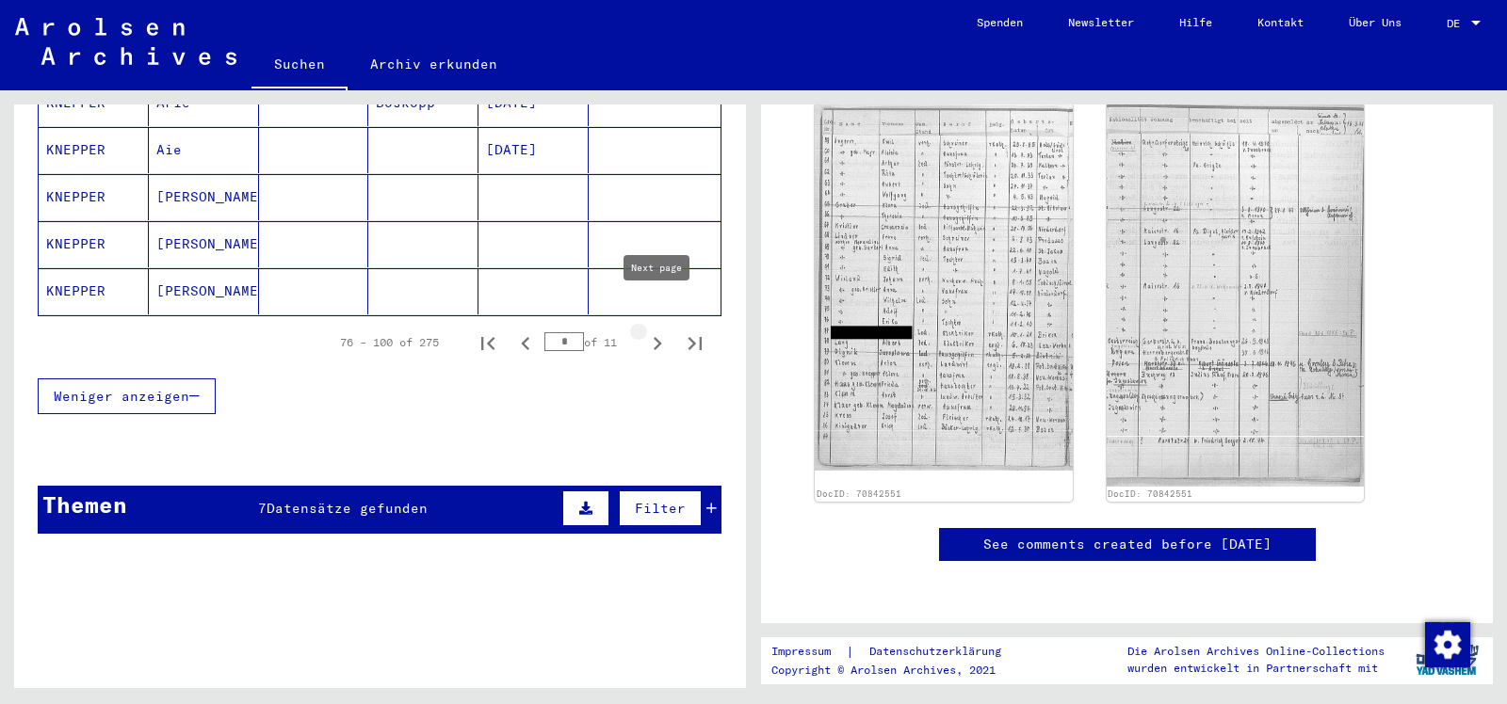
click at [649, 331] on icon "Next page" at bounding box center [657, 344] width 26 height 26
type input "*"
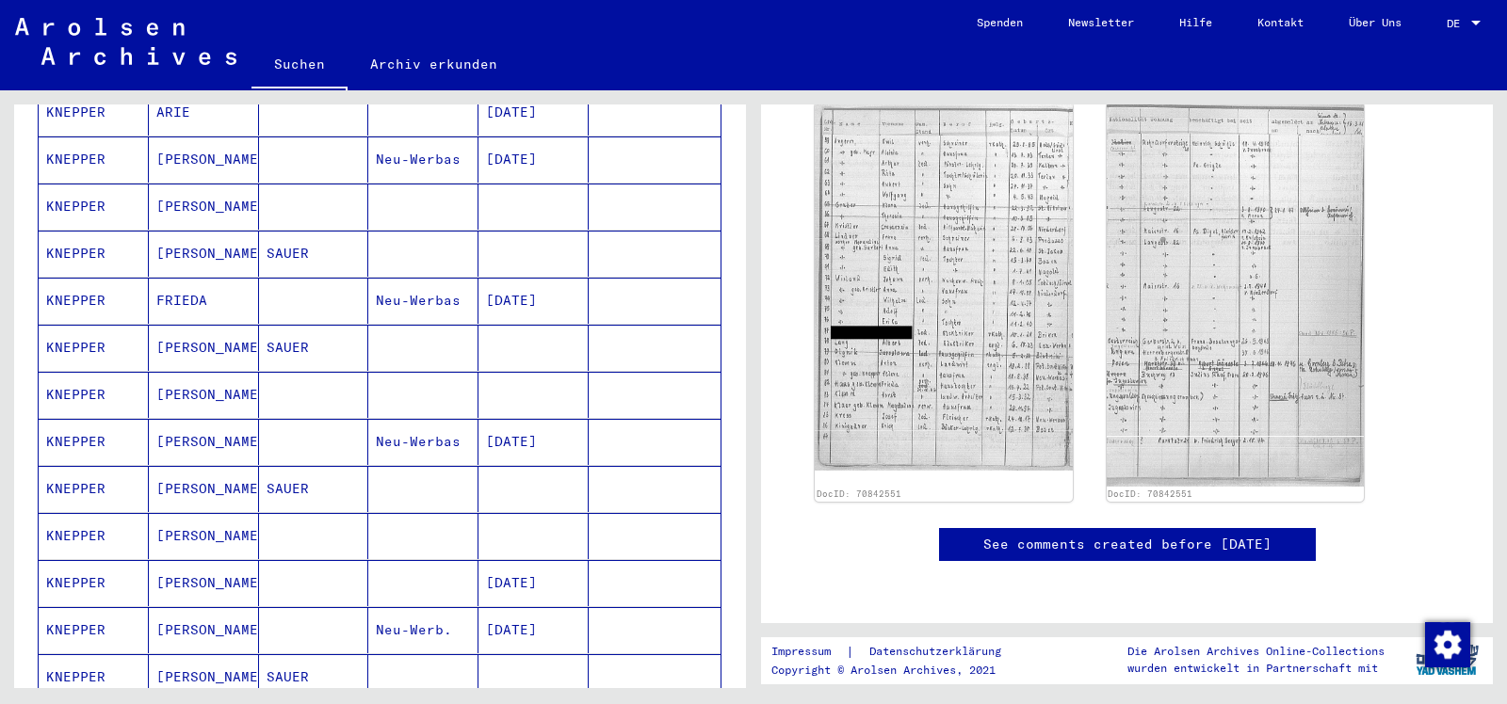
scroll to position [451, 0]
click at [196, 374] on mat-cell "[PERSON_NAME]" at bounding box center [204, 397] width 110 height 46
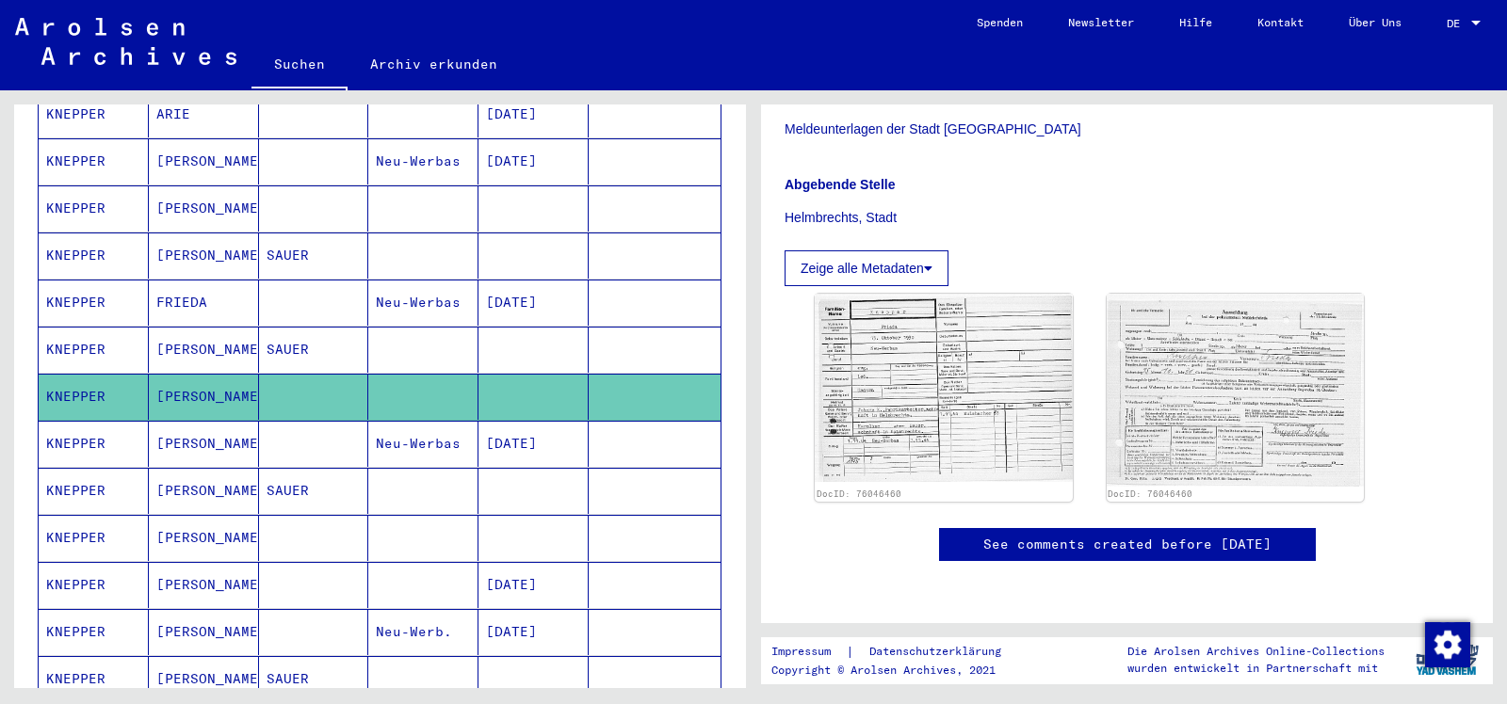
scroll to position [417, 0]
click at [1010, 375] on img at bounding box center [943, 388] width 270 height 198
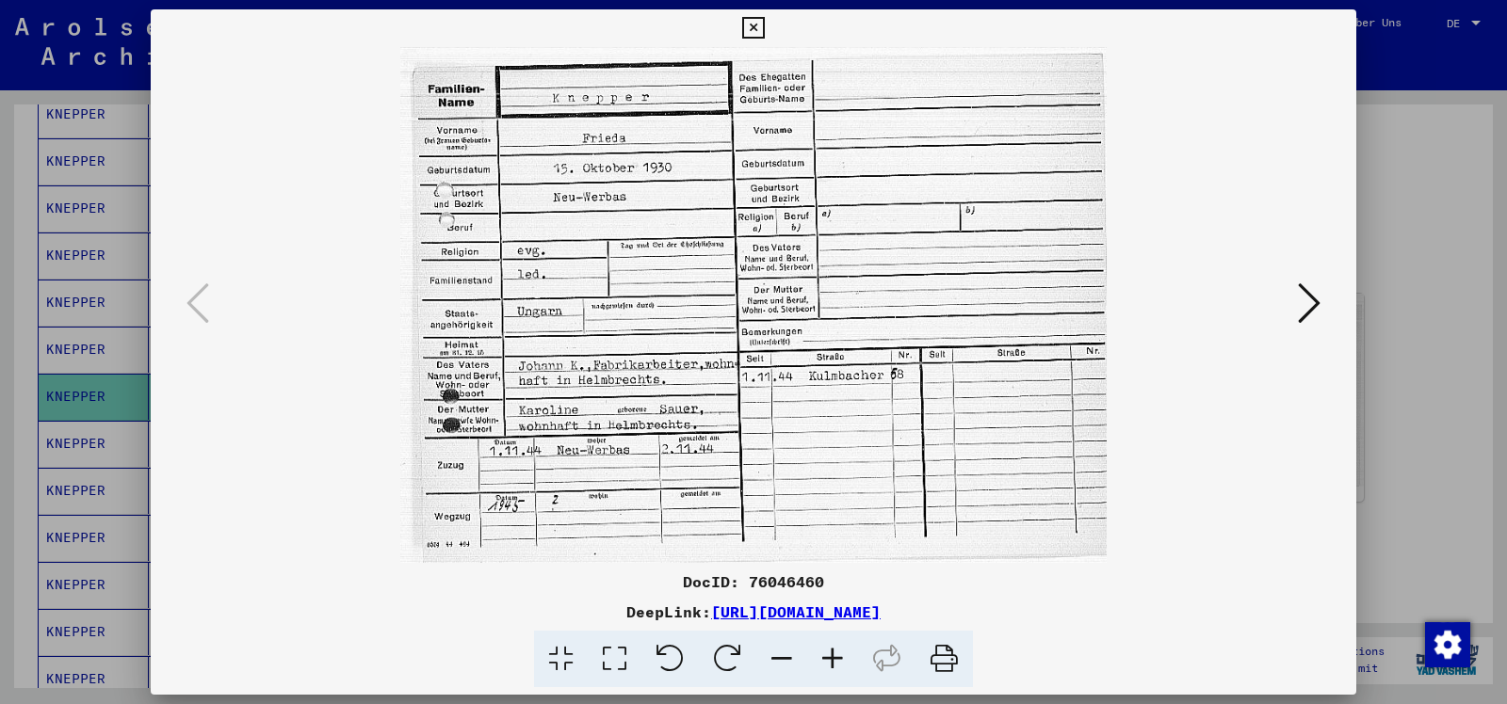
click at [1311, 305] on icon at bounding box center [1309, 303] width 23 height 45
